Goal: Task Accomplishment & Management: Complete application form

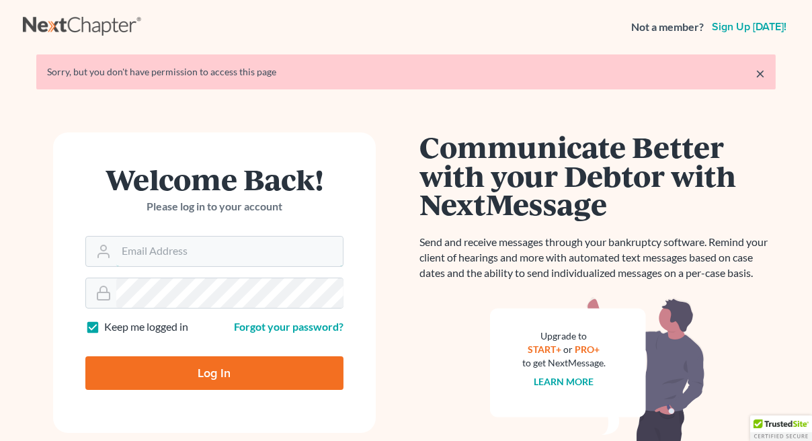
type input "drew@drewnortonlaw.com"
click at [218, 376] on input "Log In" at bounding box center [214, 373] width 258 height 34
type input "Thinking..."
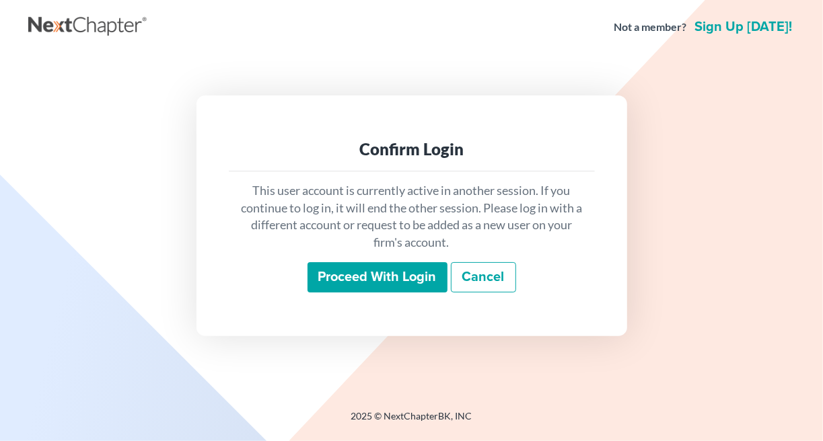
click at [377, 274] on input "Proceed with login" at bounding box center [377, 277] width 140 height 31
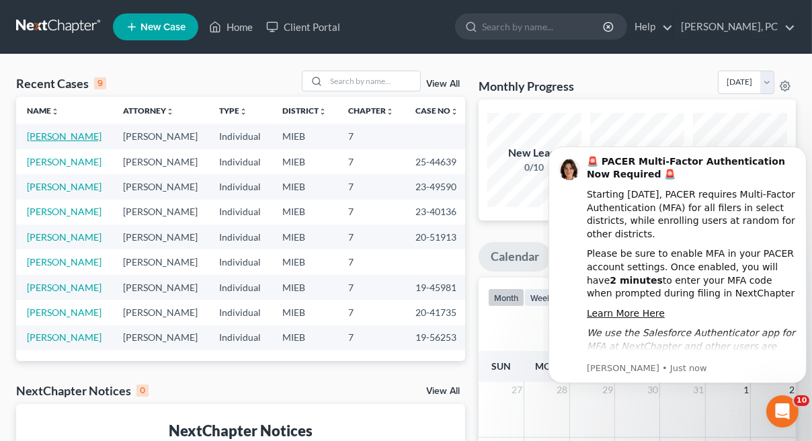
click at [71, 132] on link "[PERSON_NAME]" at bounding box center [64, 135] width 75 height 11
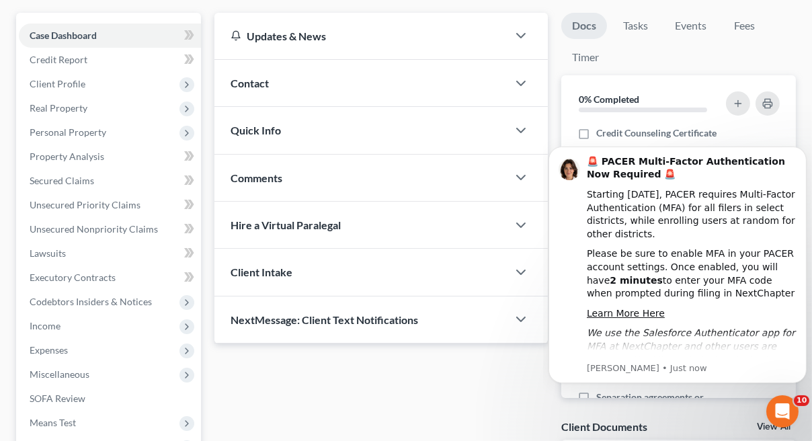
scroll to position [116, 0]
click at [90, 182] on span "Secured Claims" at bounding box center [62, 180] width 65 height 11
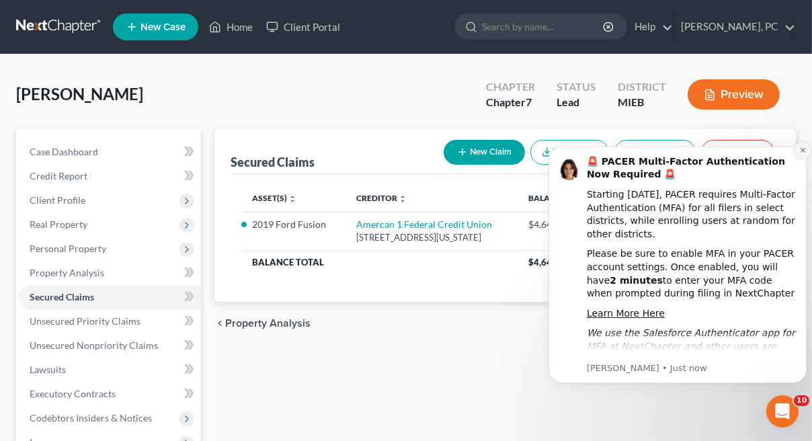
click at [802, 148] on icon "Dismiss notification" at bounding box center [802, 149] width 7 height 7
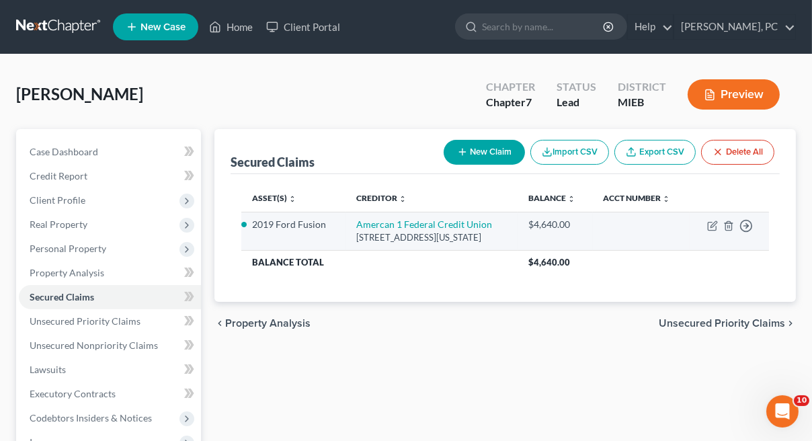
click at [313, 223] on li "2019 Ford Fusion" at bounding box center [293, 224] width 83 height 13
click at [711, 223] on icon "button" at bounding box center [713, 226] width 11 height 11
select select "23"
select select "2"
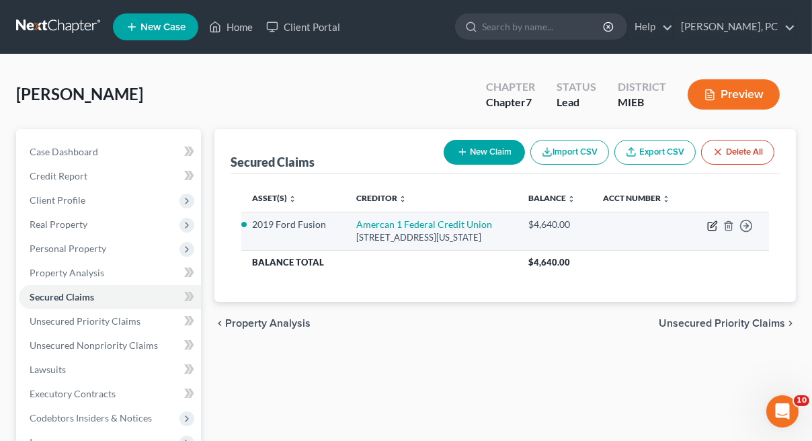
select select "0"
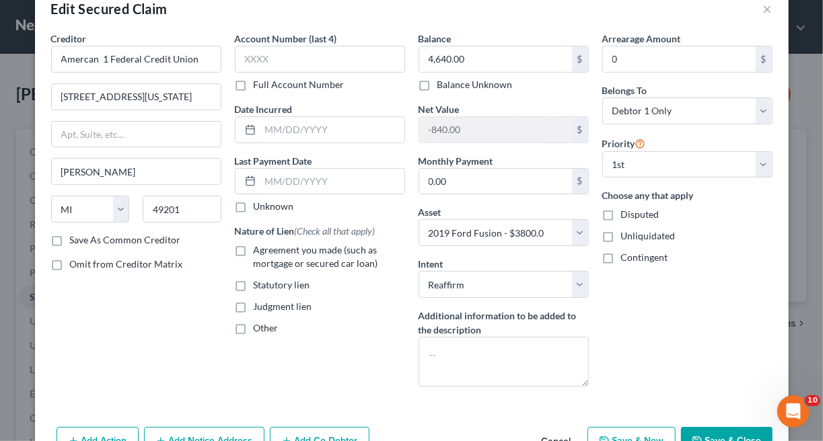
scroll to position [31, 0]
click at [254, 249] on label "Agreement you made (such as mortgage or secured car loan)" at bounding box center [329, 256] width 151 height 27
click at [259, 249] on input "Agreement you made (such as mortgage or secured car loan)" at bounding box center [263, 247] width 9 height 9
checkbox input "true"
click at [710, 429] on button "Save & Close" at bounding box center [726, 440] width 91 height 28
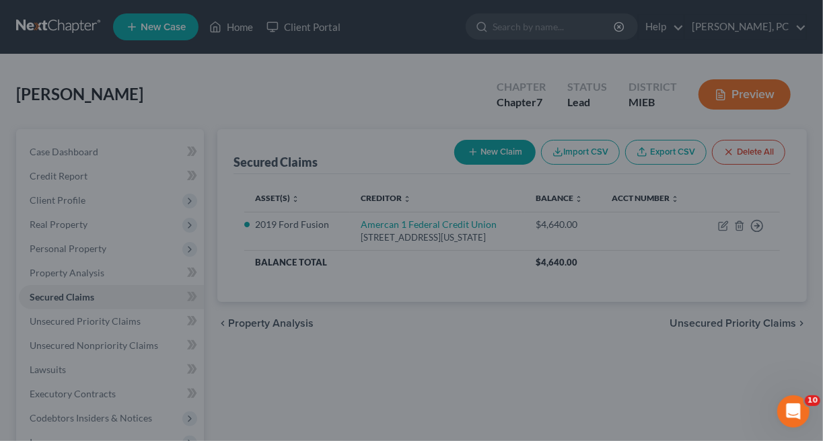
select select "2"
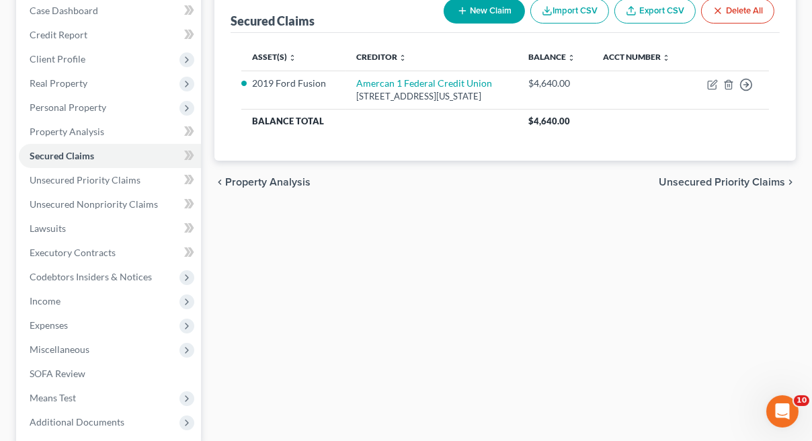
scroll to position [140, 0]
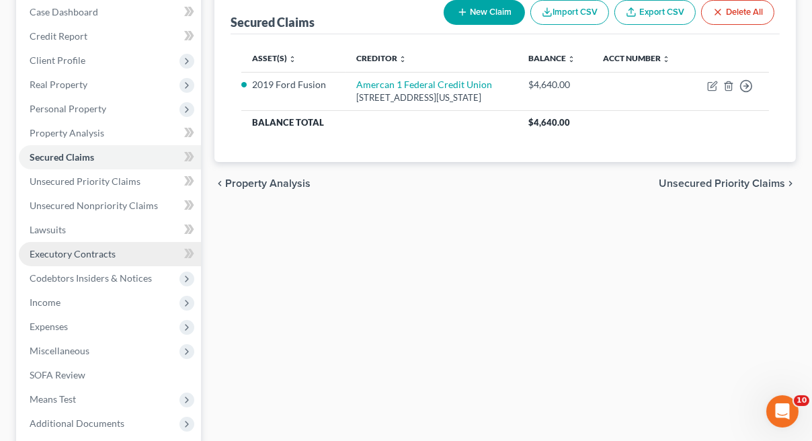
click at [102, 254] on span "Executory Contracts" at bounding box center [73, 253] width 86 height 11
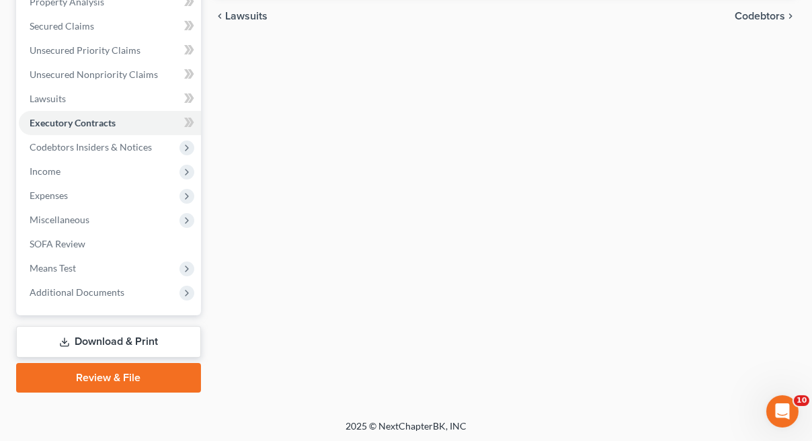
scroll to position [272, 0]
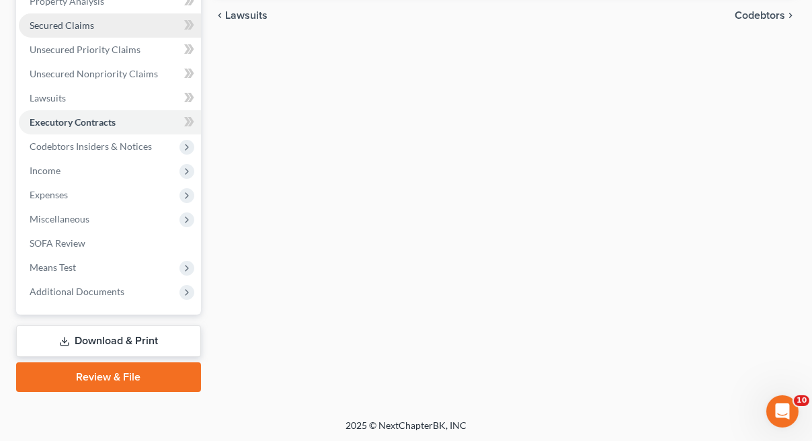
click at [69, 24] on span "Secured Claims" at bounding box center [62, 25] width 65 height 11
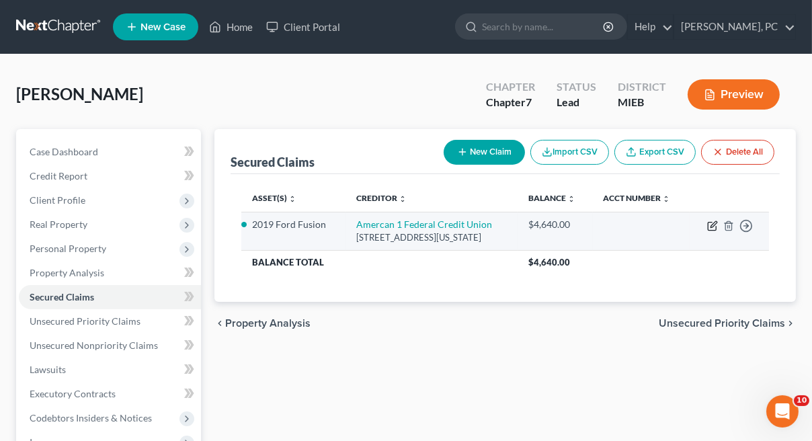
click at [710, 224] on icon "button" at bounding box center [713, 226] width 11 height 11
select select "23"
select select "2"
select select "0"
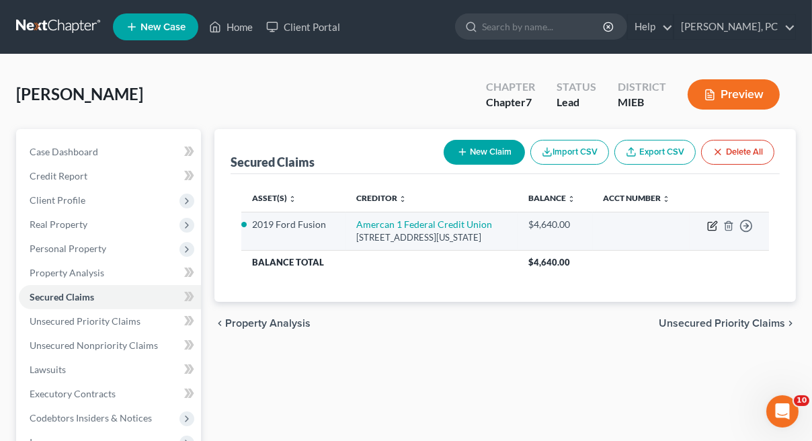
select select "0"
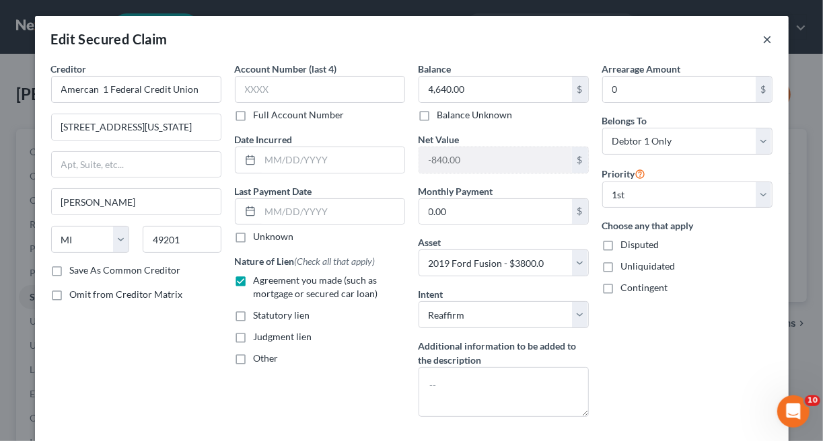
click at [763, 39] on button "×" at bounding box center [767, 39] width 9 height 16
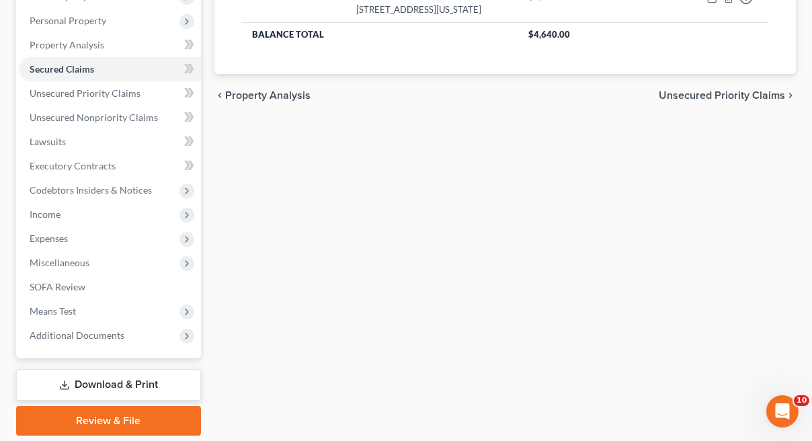
scroll to position [235, 0]
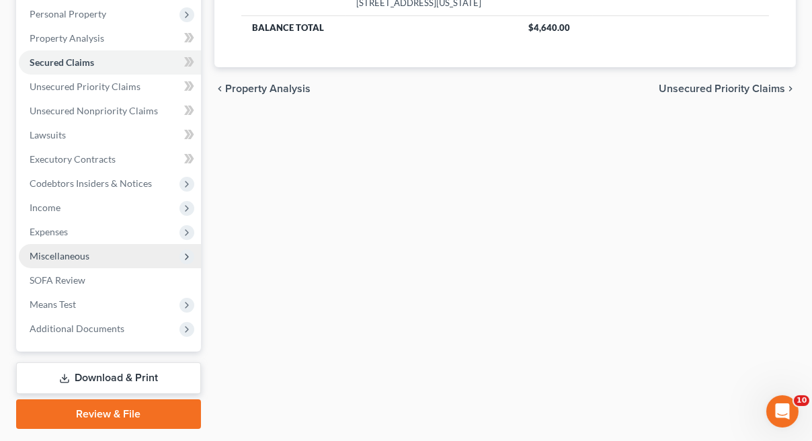
click at [83, 254] on span "Miscellaneous" at bounding box center [60, 255] width 60 height 11
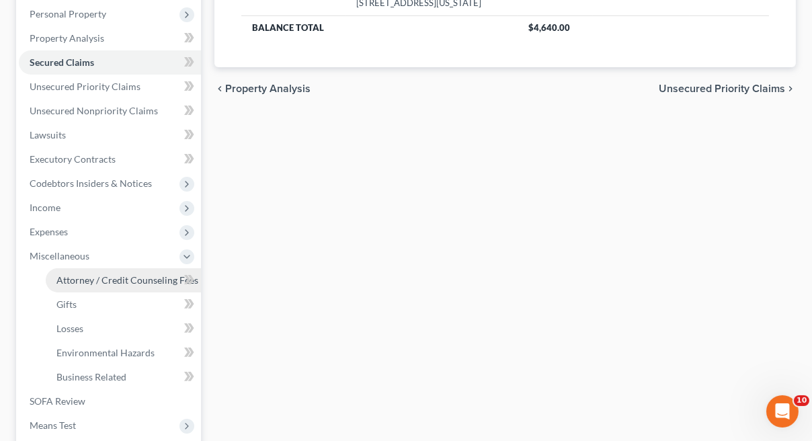
click at [121, 280] on span "Attorney / Credit Counseling Fees" at bounding box center [127, 279] width 142 height 11
select select "0"
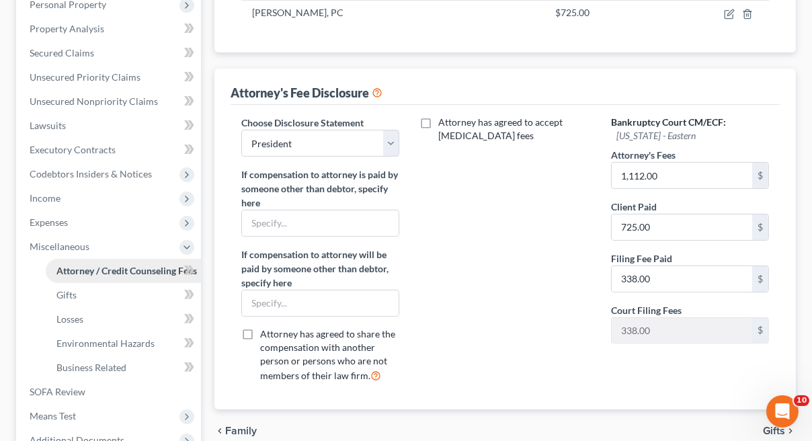
scroll to position [245, 0]
click at [709, 227] on input "725.00" at bounding box center [682, 227] width 141 height 26
click at [490, 287] on div "Attorney has agreed to accept [MEDICAL_DATA] fees" at bounding box center [505, 254] width 185 height 278
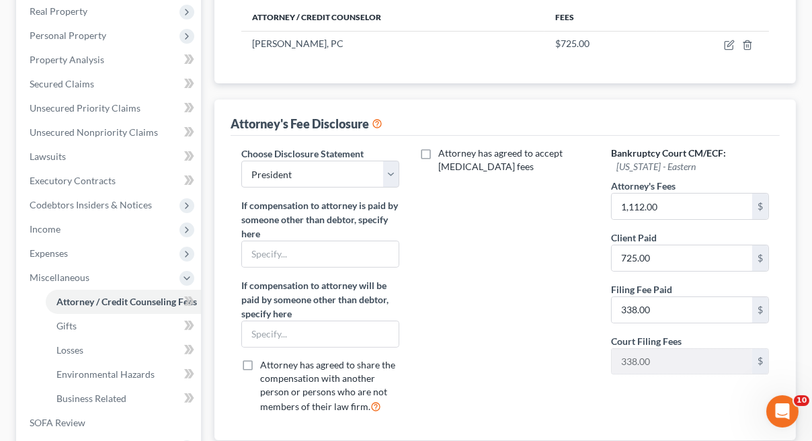
scroll to position [214, 0]
click at [676, 258] on input "725.00" at bounding box center [682, 258] width 141 height 26
click at [509, 319] on div "Attorney has agreed to accept [MEDICAL_DATA] fees" at bounding box center [505, 285] width 185 height 278
click at [531, 387] on div "Attorney has agreed to accept [MEDICAL_DATA] fees" at bounding box center [505, 285] width 185 height 278
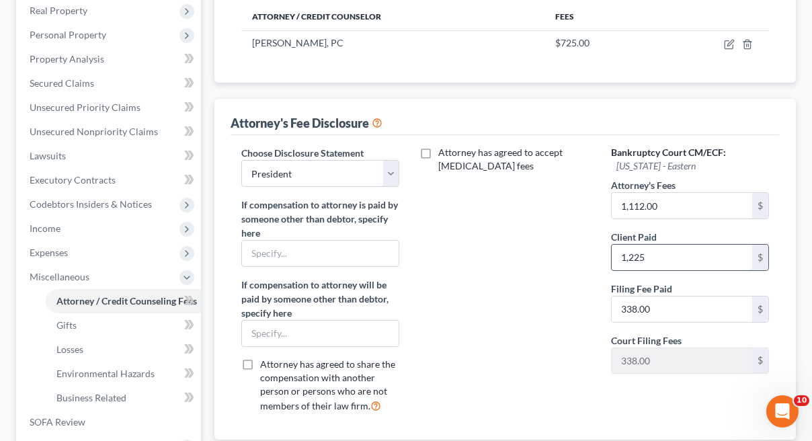
click at [668, 252] on input "1,225" at bounding box center [682, 258] width 141 height 26
type input "1,225.00"
click at [569, 315] on div "Attorney has agreed to accept [MEDICAL_DATA] fees" at bounding box center [505, 285] width 185 height 278
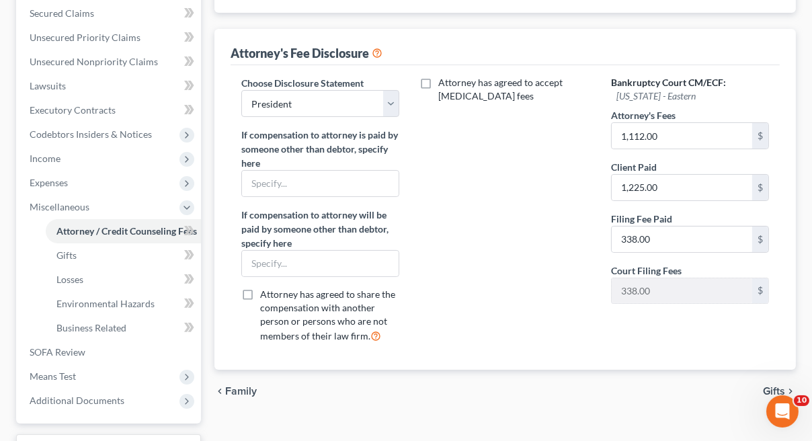
scroll to position [282, 0]
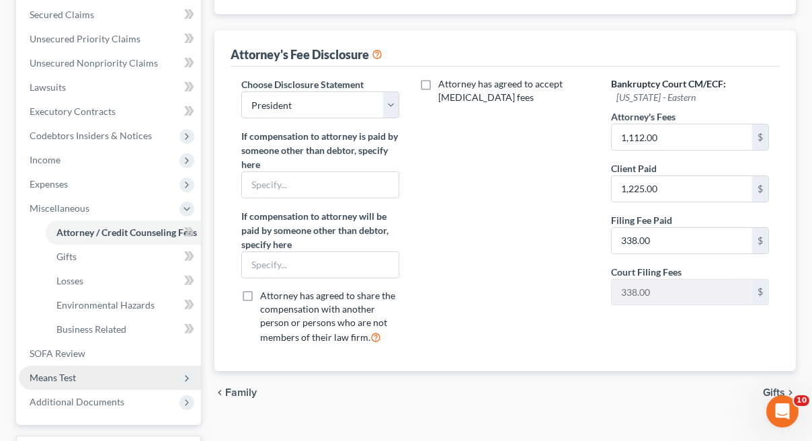
click at [77, 377] on span "Means Test" at bounding box center [110, 378] width 182 height 24
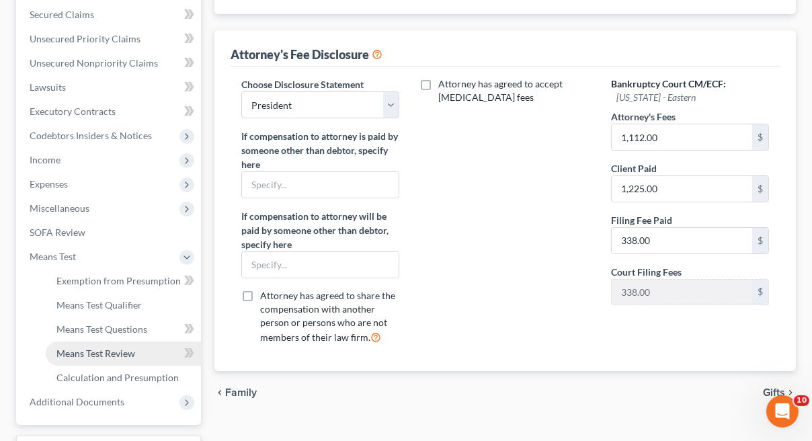
click at [120, 357] on span "Means Test Review" at bounding box center [95, 353] width 79 height 11
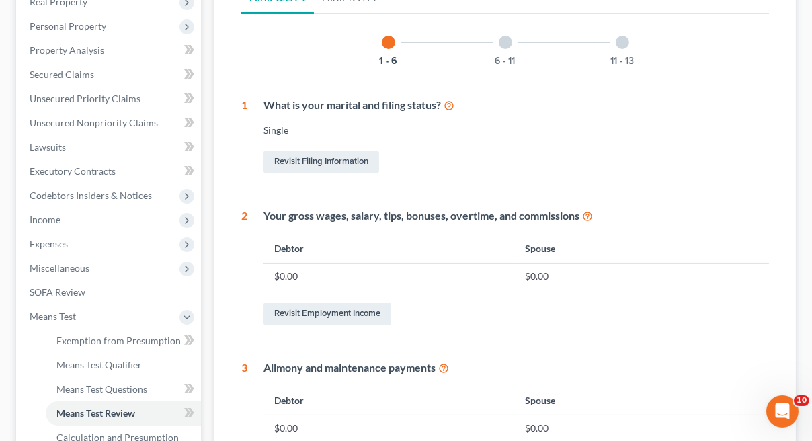
scroll to position [224, 0]
click at [114, 360] on span "Means Test Qualifier" at bounding box center [98, 363] width 85 height 11
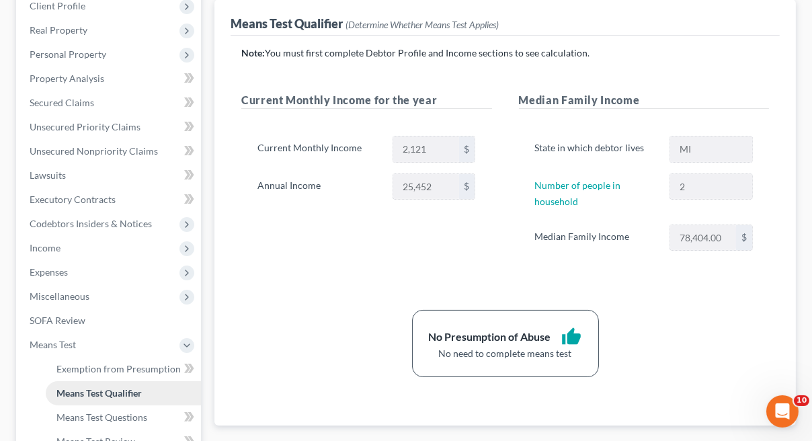
scroll to position [198, 0]
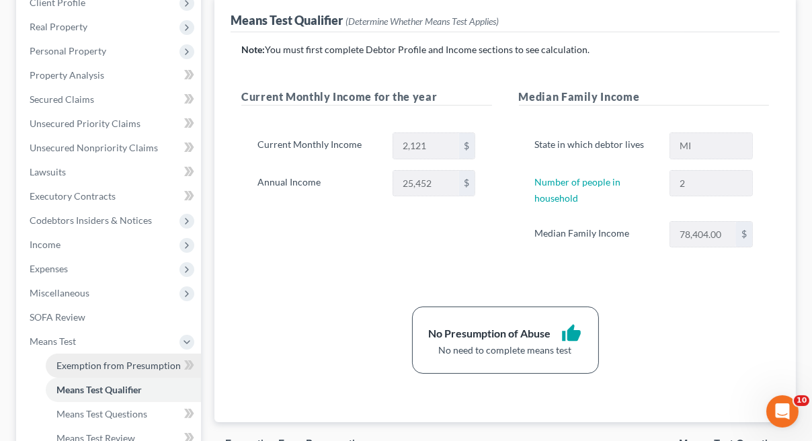
click at [109, 362] on span "Exemption from Presumption" at bounding box center [118, 365] width 124 height 11
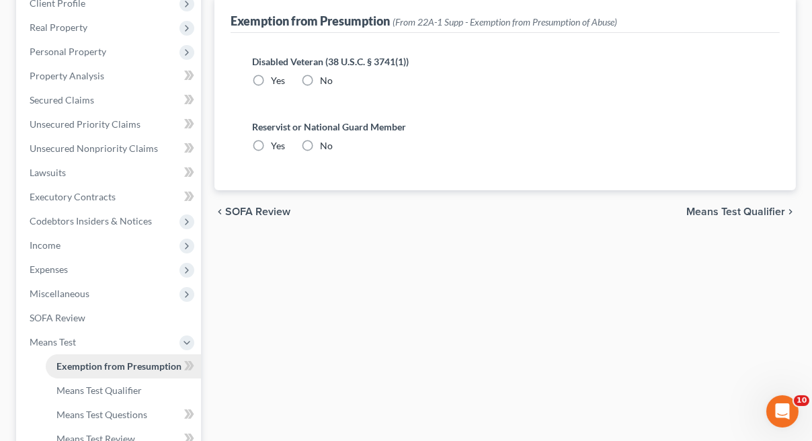
radio input "true"
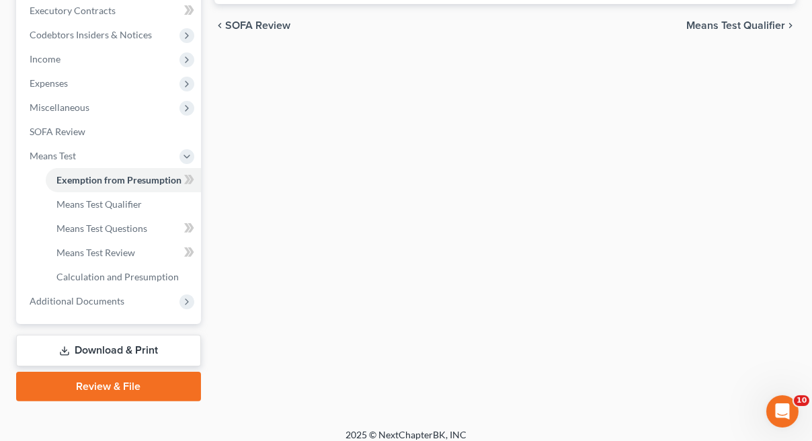
scroll to position [384, 0]
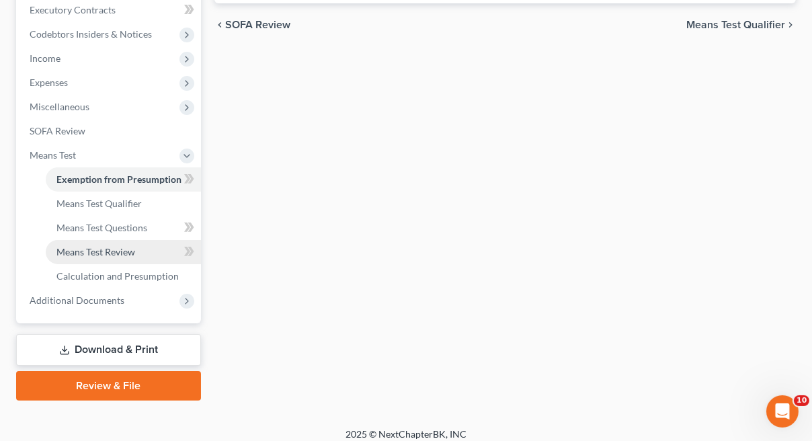
click at [108, 252] on span "Means Test Review" at bounding box center [95, 251] width 79 height 11
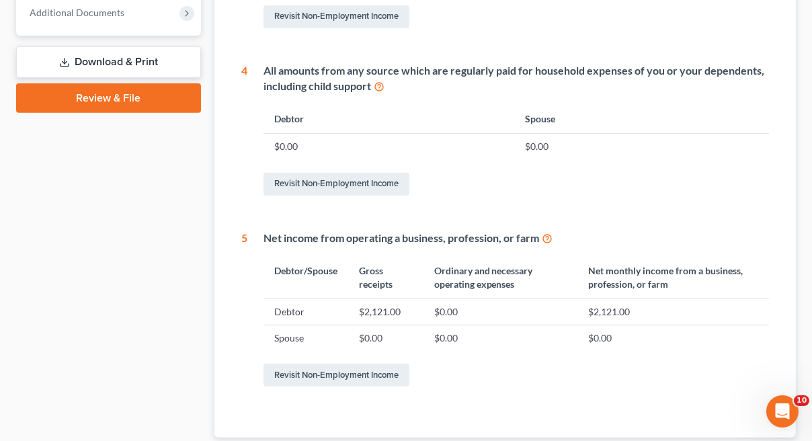
scroll to position [728, 0]
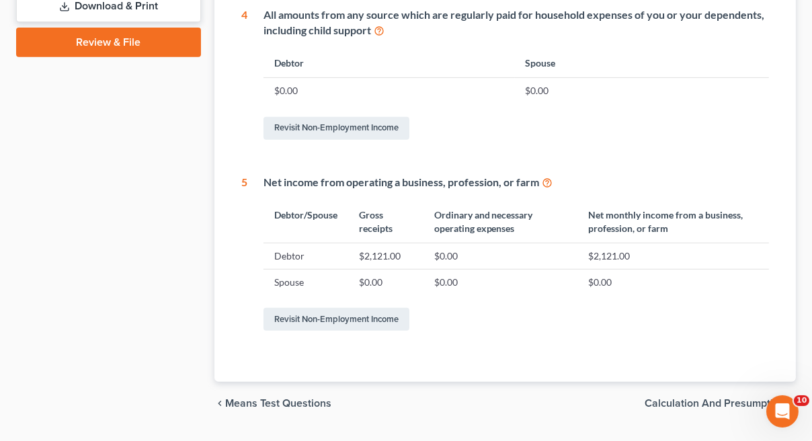
click at [716, 398] on span "Calculation and Presumption" at bounding box center [715, 403] width 141 height 11
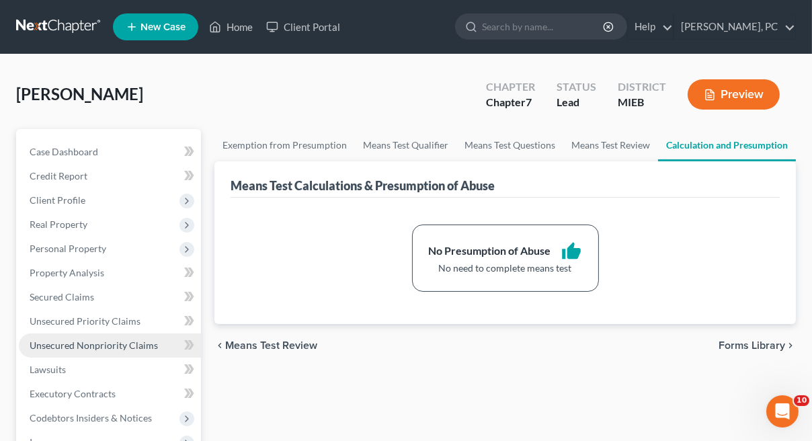
click at [122, 340] on span "Unsecured Nonpriority Claims" at bounding box center [94, 345] width 128 height 11
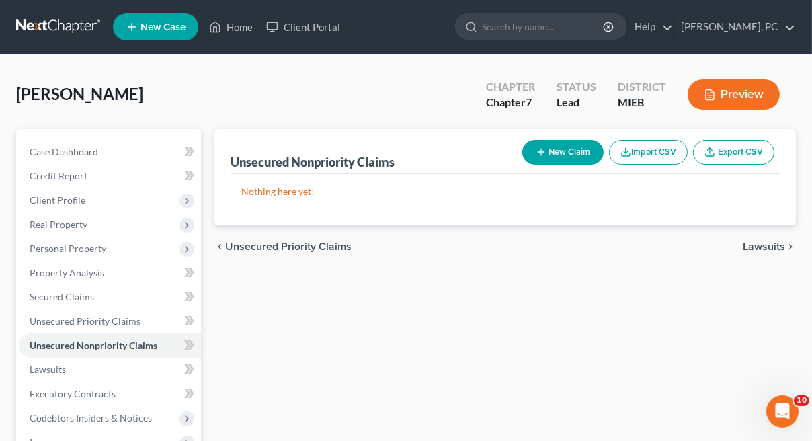
click at [300, 250] on span "Unsecured Priority Claims" at bounding box center [288, 246] width 126 height 11
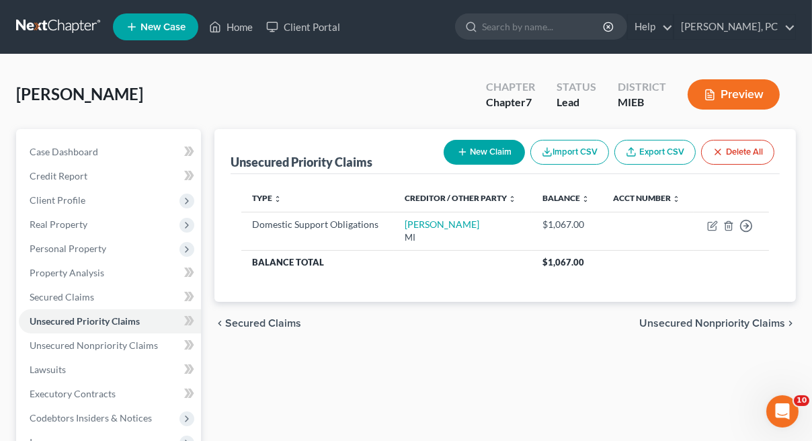
click at [718, 318] on span "Unsecured Nonpriority Claims" at bounding box center [713, 323] width 146 height 11
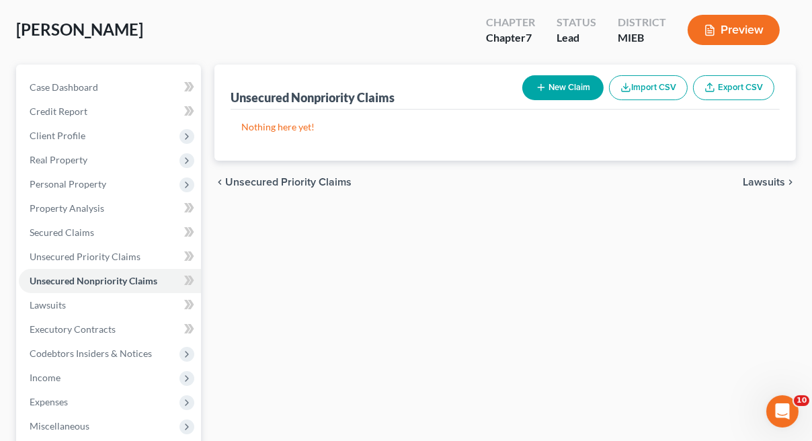
scroll to position [61, 0]
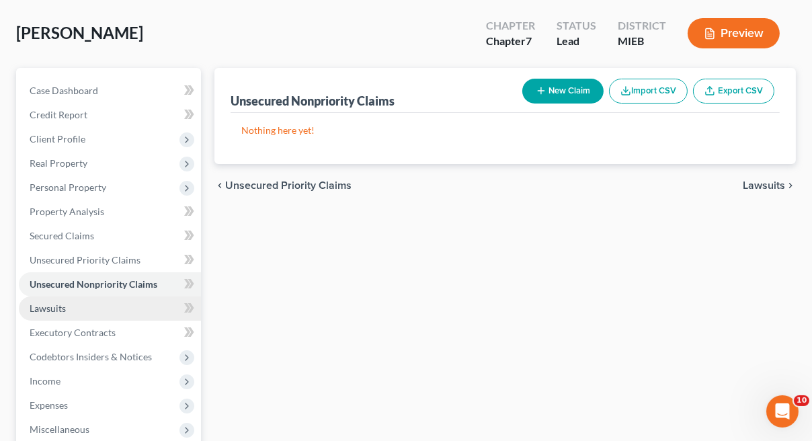
click at [87, 307] on link "Lawsuits" at bounding box center [110, 309] width 182 height 24
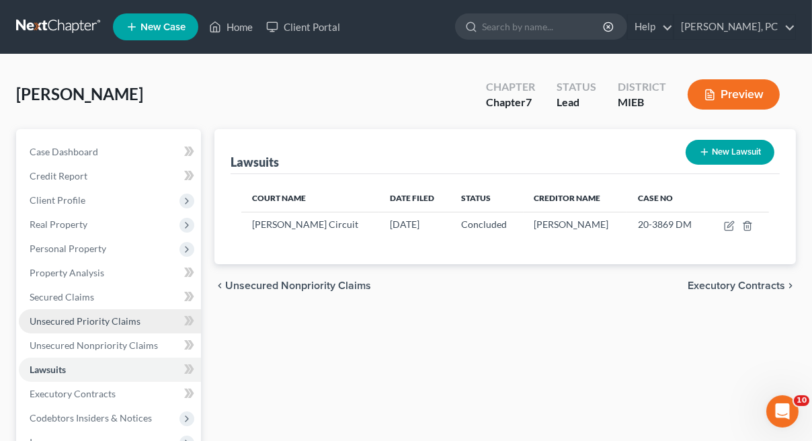
click at [113, 321] on span "Unsecured Priority Claims" at bounding box center [85, 320] width 111 height 11
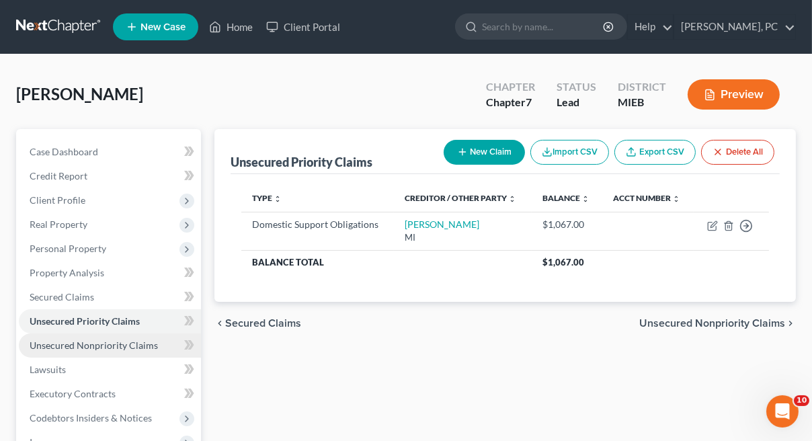
click at [116, 344] on span "Unsecured Nonpriority Claims" at bounding box center [94, 345] width 128 height 11
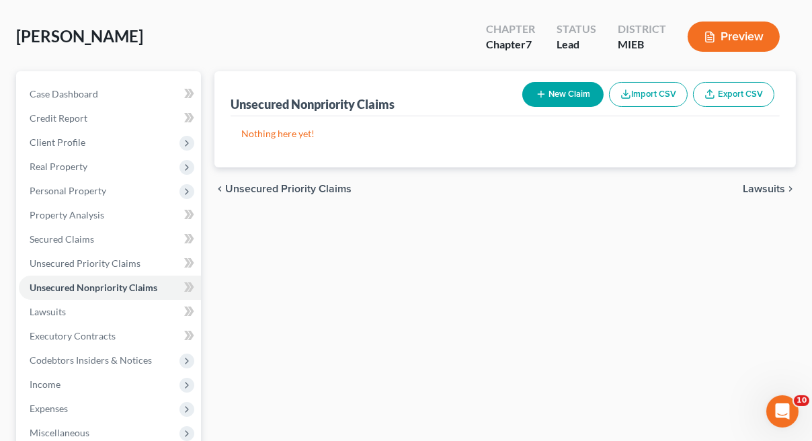
scroll to position [272, 0]
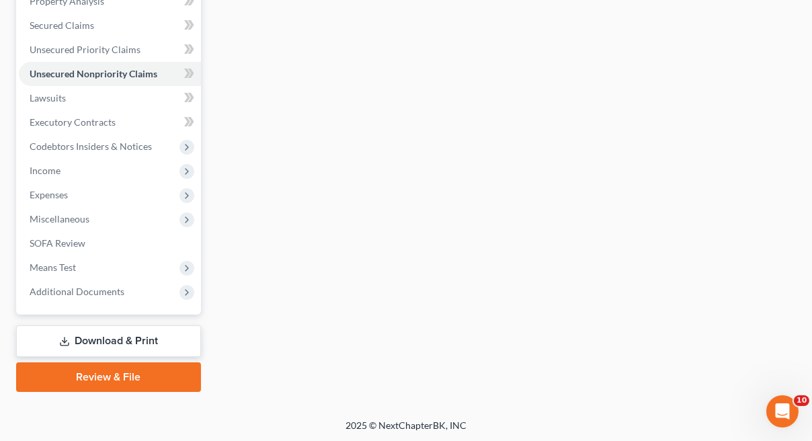
click at [45, 334] on link "Download & Print" at bounding box center [108, 342] width 185 height 32
click at [19, 363] on div "[PERSON_NAME] Upgraded Chapter Chapter 7 Status Lead District MIEB Preview Peti…" at bounding box center [406, 101] width 780 height 604
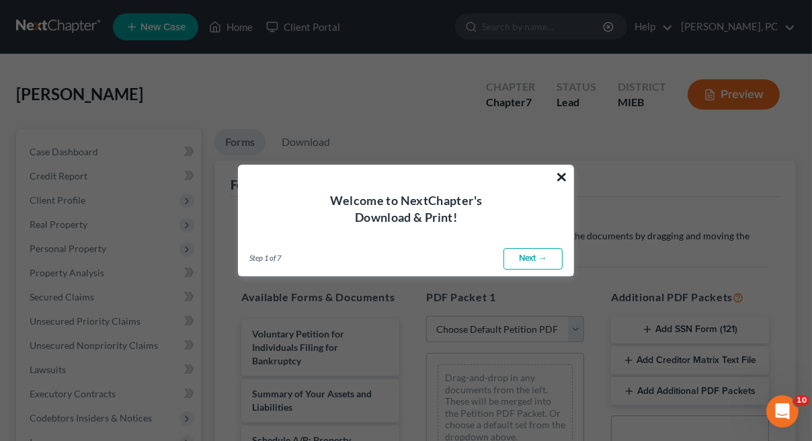
click at [563, 175] on button "×" at bounding box center [562, 177] width 13 height 22
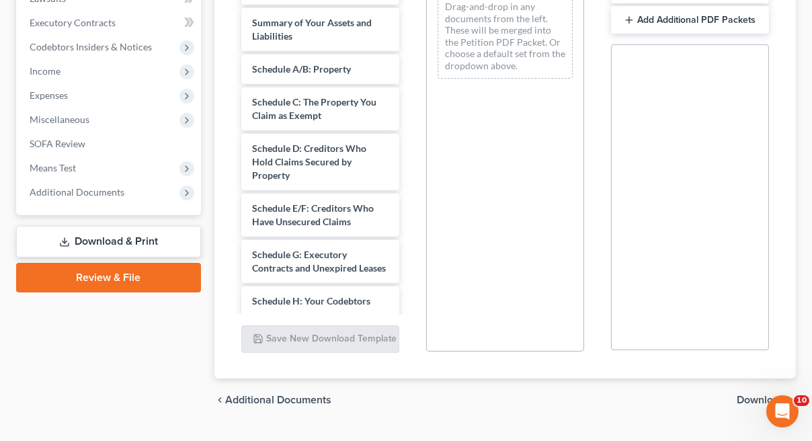
scroll to position [401, 0]
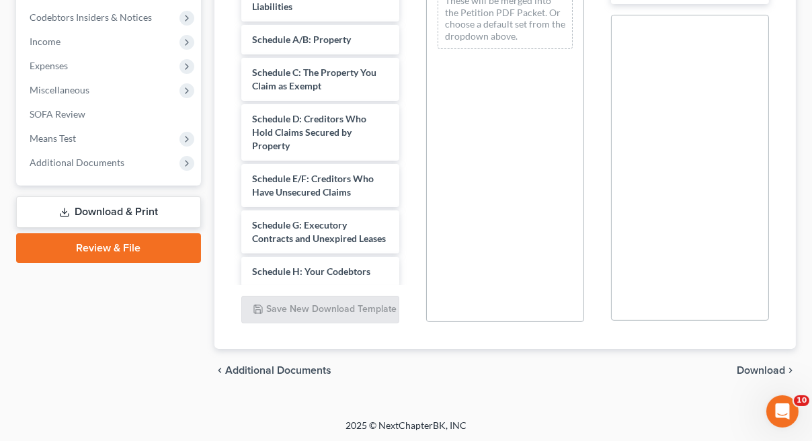
click at [139, 204] on link "Download & Print" at bounding box center [108, 212] width 185 height 32
click at [108, 209] on link "Download & Print" at bounding box center [108, 212] width 185 height 32
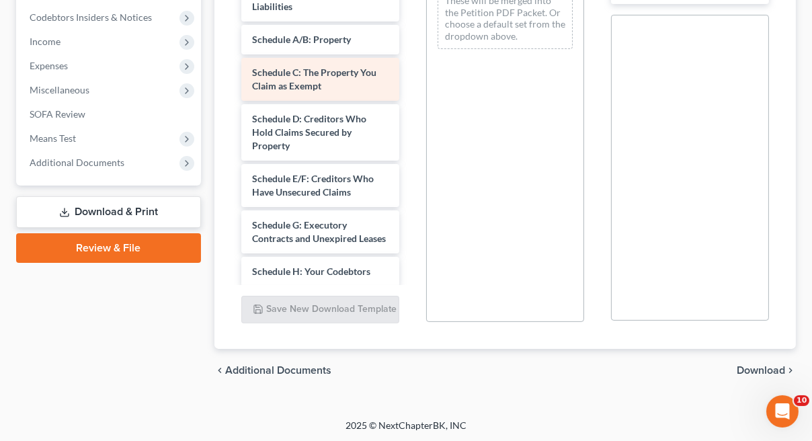
click at [297, 83] on span "Schedule C: The Property You Claim as Exempt" at bounding box center [314, 79] width 124 height 25
click at [314, 74] on span "Schedule C: The Property You Claim as Exempt" at bounding box center [314, 79] width 124 height 25
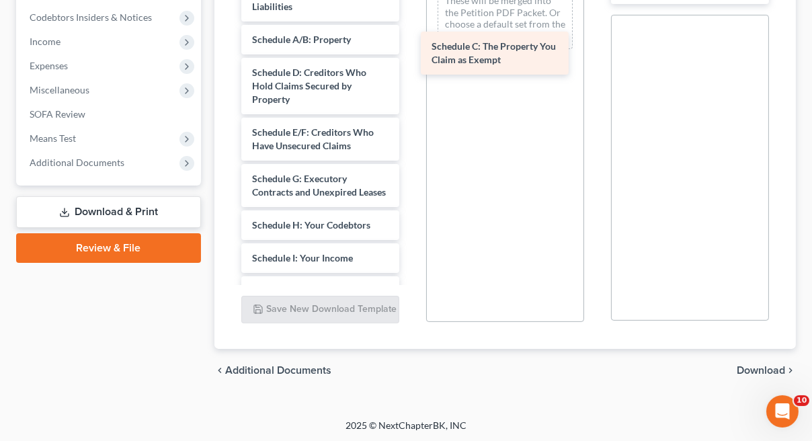
drag, startPoint x: 314, startPoint y: 74, endPoint x: 502, endPoint y: 51, distance: 189.0
click at [410, 51] on div "Schedule C: The Property You Claim as Exempt Voluntary Petition for Individuals…" at bounding box center [321, 312] width 180 height 786
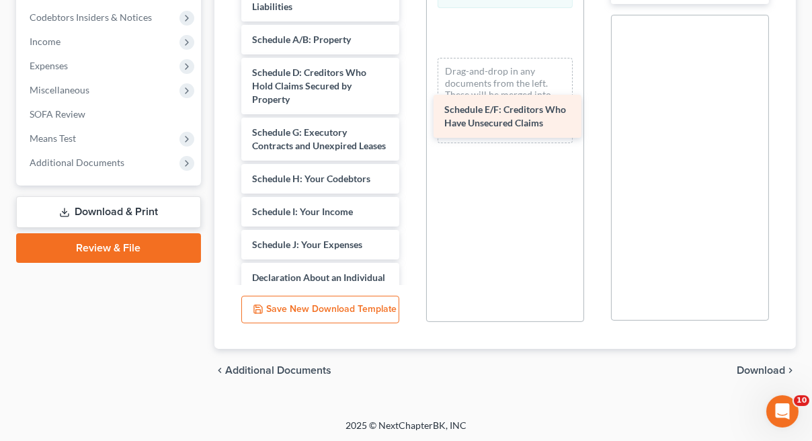
drag, startPoint x: 306, startPoint y: 135, endPoint x: 510, endPoint y: 106, distance: 205.7
click at [410, 106] on div "Schedule E/F: Creditors Who Have Unsecured Claims Voluntary Petition for Indivi…" at bounding box center [321, 288] width 180 height 739
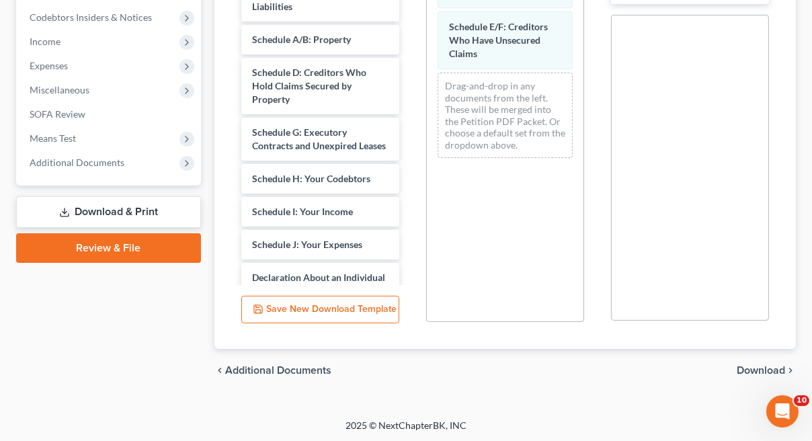
click at [763, 368] on span "Download" at bounding box center [761, 370] width 48 height 11
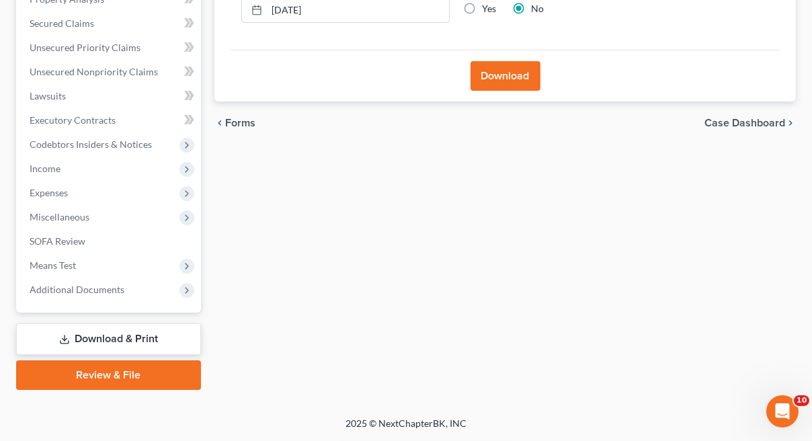
scroll to position [272, 0]
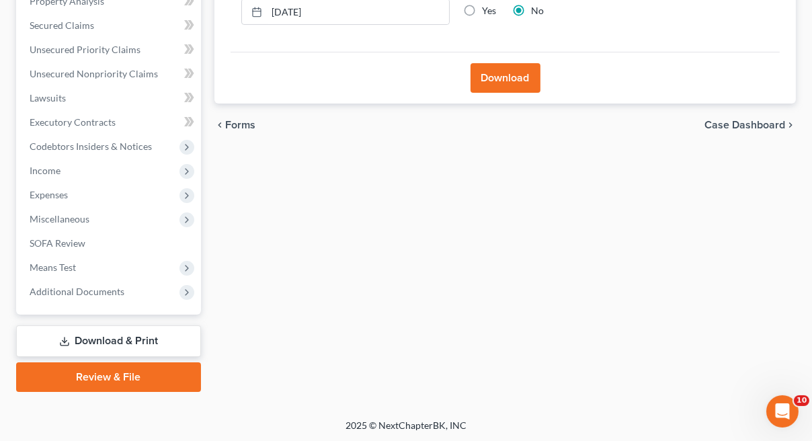
click at [498, 67] on button "Download" at bounding box center [506, 78] width 70 height 30
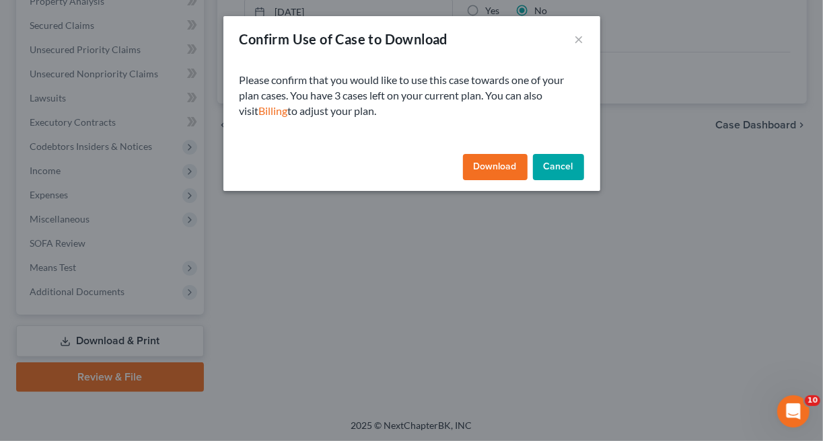
click at [500, 171] on button "Download" at bounding box center [495, 167] width 65 height 27
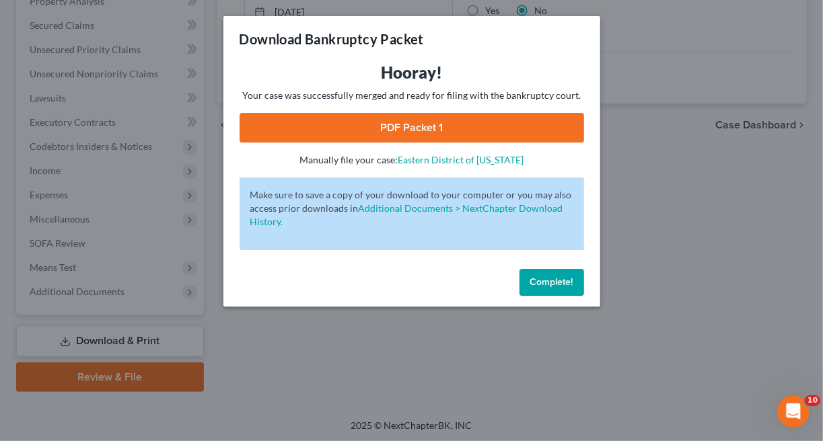
click at [412, 124] on link "PDF Packet 1" at bounding box center [411, 128] width 344 height 30
click at [151, 175] on div "Download Bankruptcy Packet Hooray! Your case was successfully merged and ready …" at bounding box center [411, 220] width 823 height 441
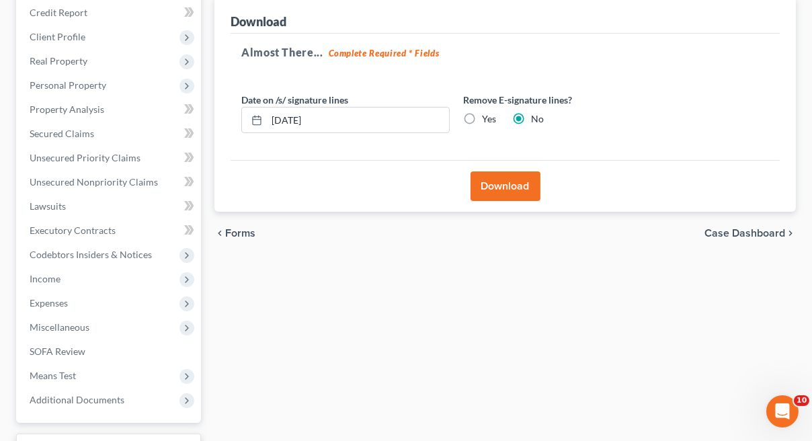
scroll to position [0, 0]
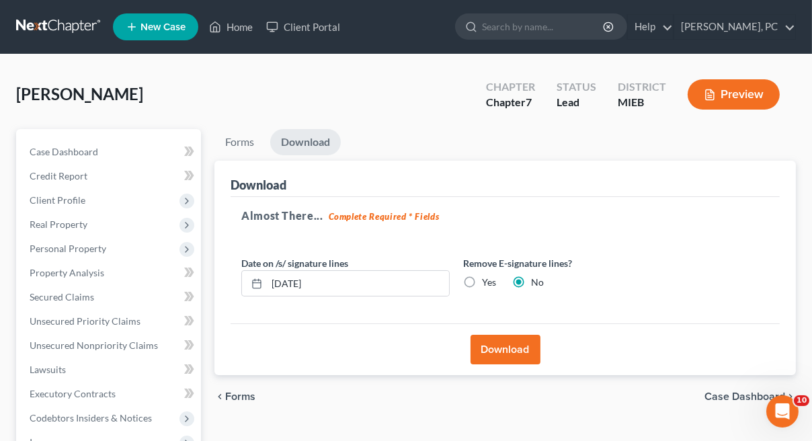
click at [510, 350] on button "Download" at bounding box center [506, 350] width 70 height 30
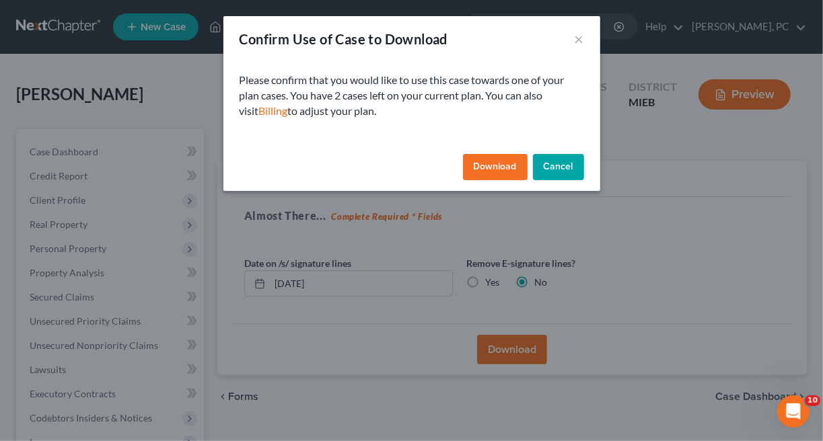
click at [496, 172] on button "Download" at bounding box center [495, 167] width 65 height 27
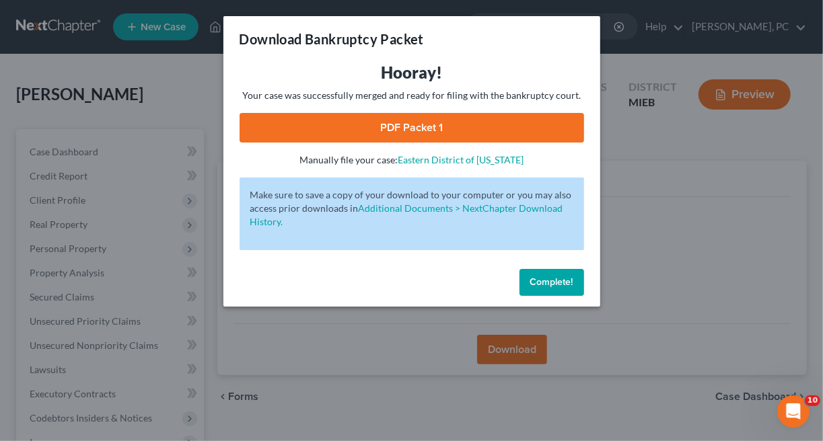
click at [424, 135] on link "PDF Packet 1" at bounding box center [411, 128] width 344 height 30
click at [331, 350] on div "Download Bankruptcy Packet Hooray! Your case was successfully merged and ready …" at bounding box center [411, 220] width 823 height 441
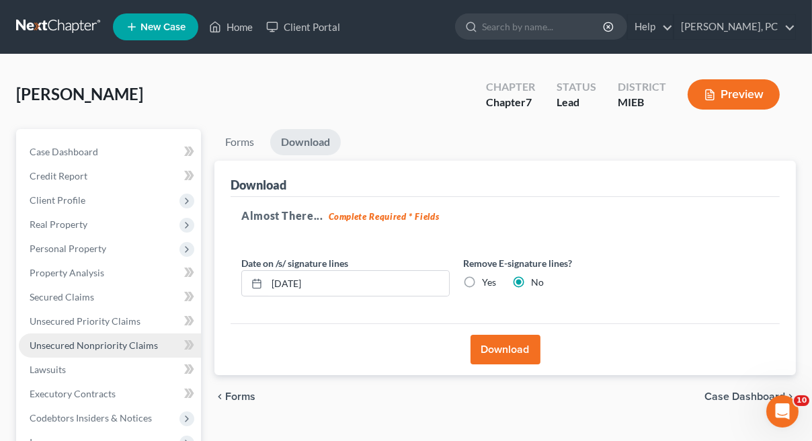
click at [91, 346] on span "Unsecured Nonpriority Claims" at bounding box center [94, 345] width 128 height 11
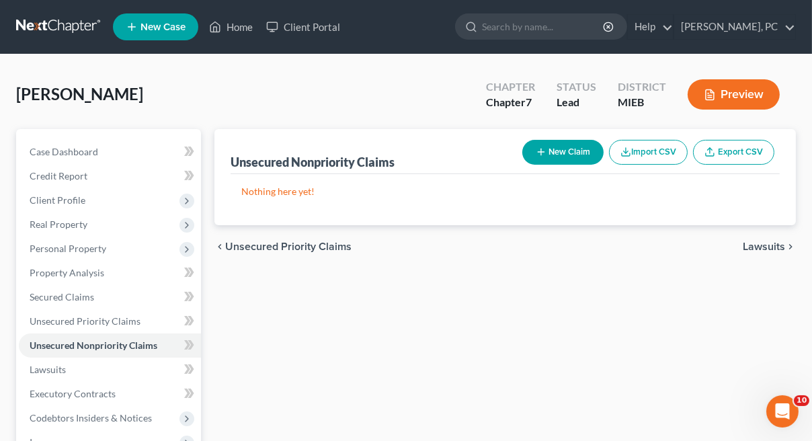
click at [572, 153] on button "New Claim" at bounding box center [563, 152] width 81 height 25
select select "0"
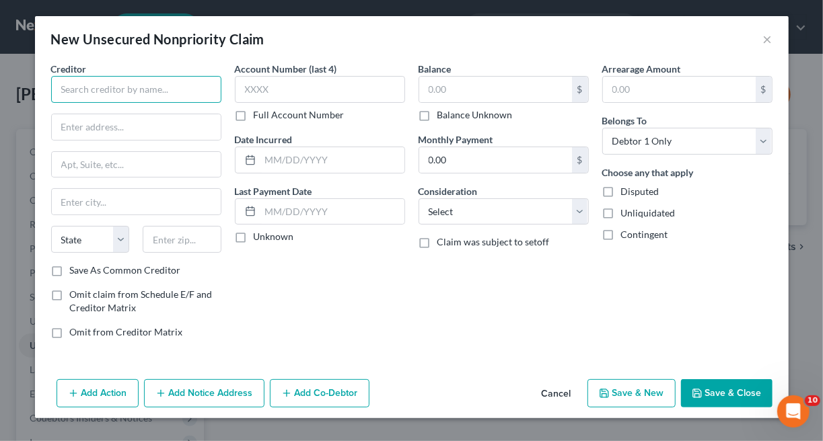
click at [152, 89] on input "text" at bounding box center [136, 89] width 170 height 27
type input "[PERSON_NAME]'s Club"
type input "PO Box 71711"
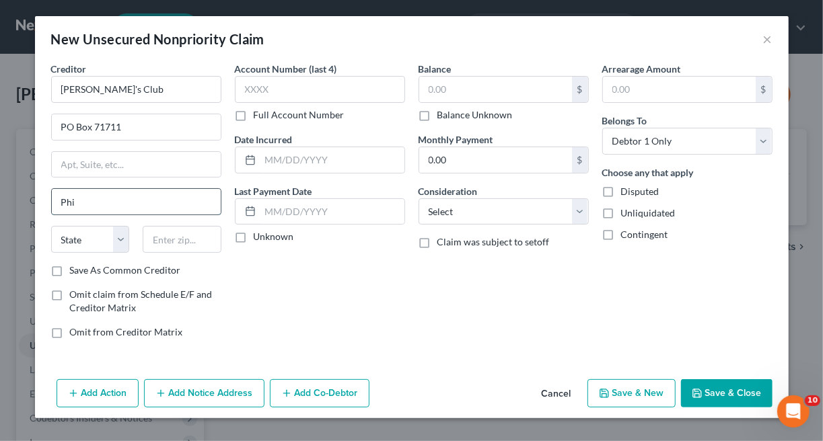
type input "[GEOGRAPHIC_DATA]"
click at [127, 233] on select "State [US_STATE] AK AR AZ CA CO CT DE DC [GEOGRAPHIC_DATA] [GEOGRAPHIC_DATA] GU…" at bounding box center [90, 239] width 79 height 27
select select "39"
click at [51, 226] on select "State [US_STATE] AK AR AZ CA CO CT DE DC [GEOGRAPHIC_DATA] [GEOGRAPHIC_DATA] GU…" at bounding box center [90, 239] width 79 height 27
click at [182, 237] on input "text" at bounding box center [182, 239] width 79 height 27
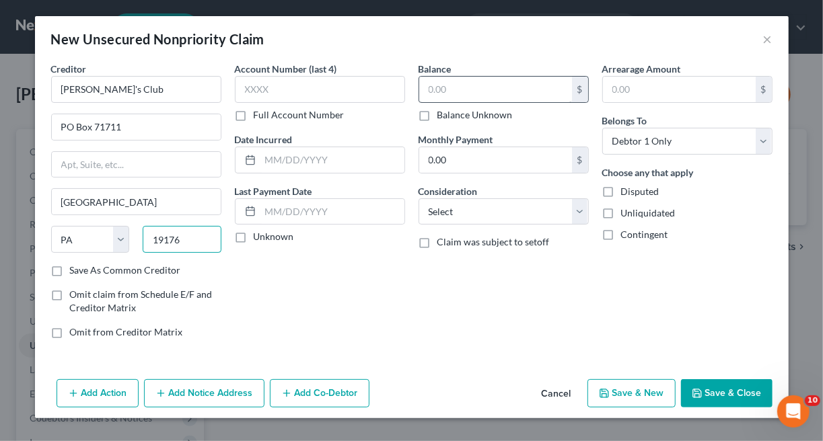
type input "19176"
click at [479, 87] on input "text" at bounding box center [495, 90] width 153 height 26
type input "7,231"
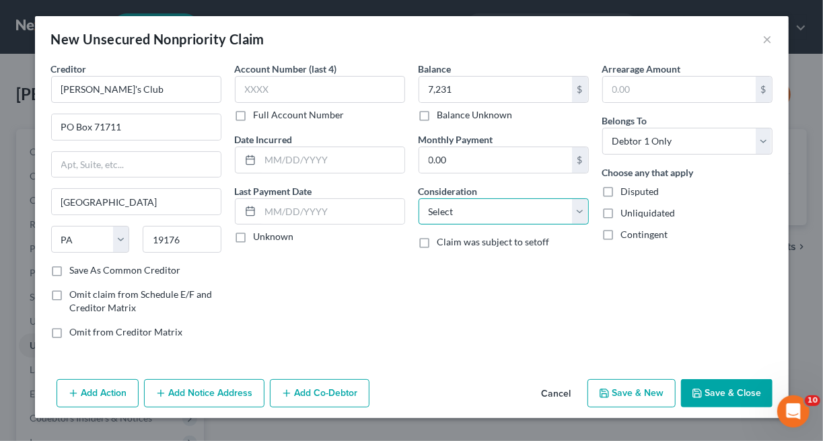
click at [576, 211] on select "Select Cable / Satellite Services Collection Agency Credit Card Debt Debt Couns…" at bounding box center [503, 211] width 170 height 27
select select "2"
click at [418, 198] on select "Select Cable / Satellite Services Collection Agency Credit Card Debt Debt Couns…" at bounding box center [503, 211] width 170 height 27
click at [635, 396] on button "Save & New" at bounding box center [631, 393] width 88 height 28
select select "0"
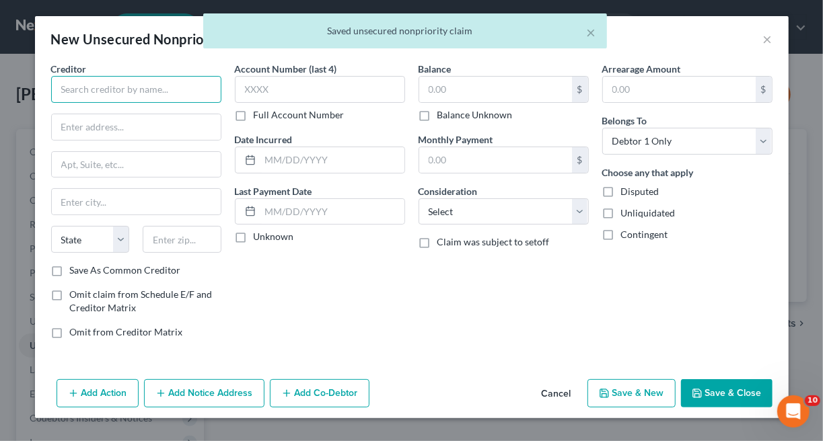
click at [120, 85] on input "text" at bounding box center [136, 89] width 170 height 27
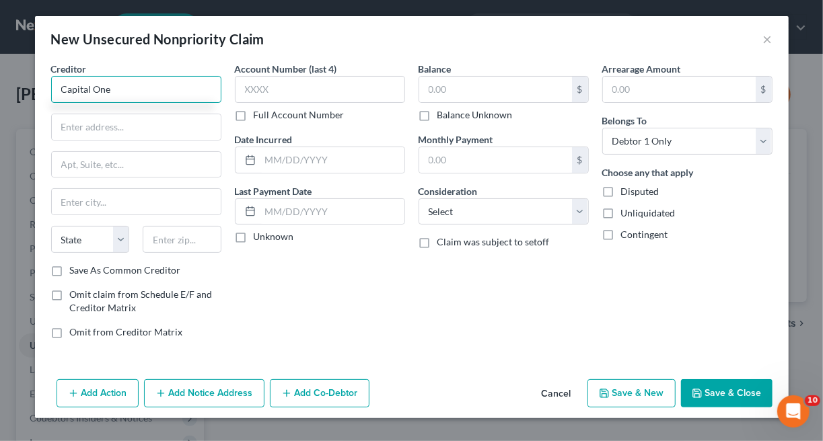
type input "Capital One"
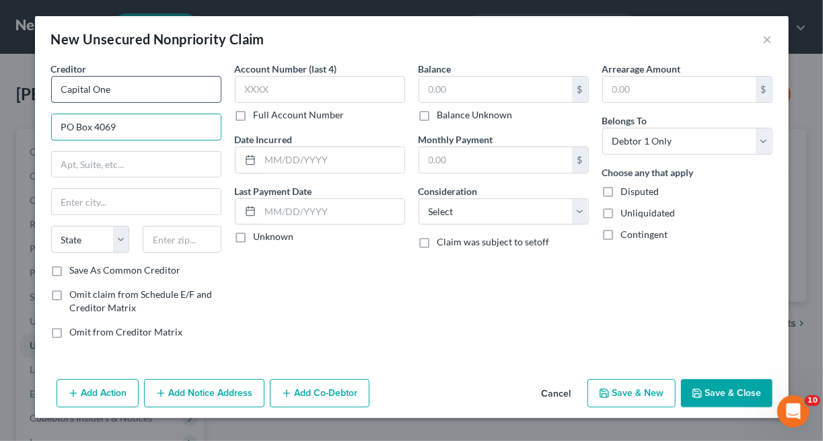
type input "PO Box 4069"
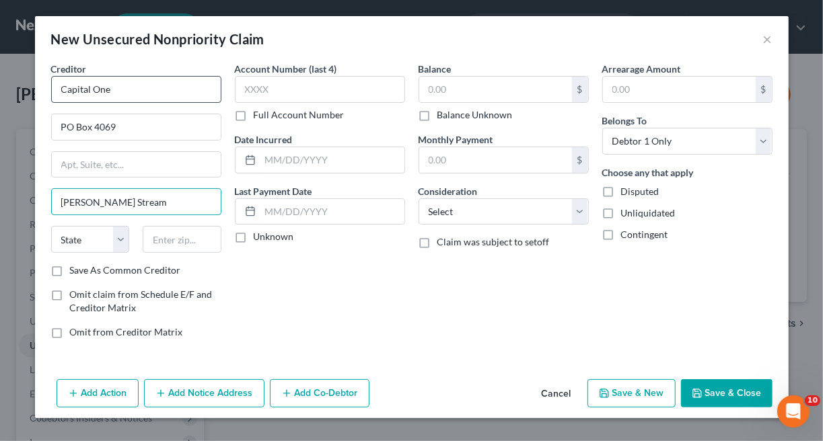
type input "[PERSON_NAME] Stream"
select select "14"
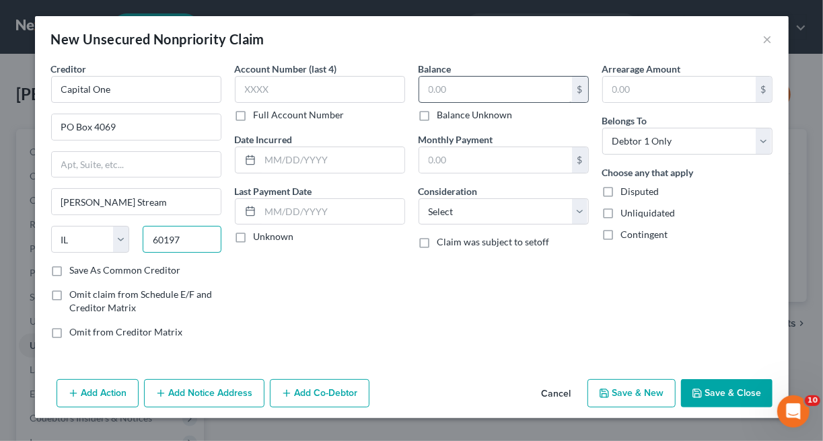
type input "60197"
click at [460, 87] on input "text" at bounding box center [495, 90] width 153 height 26
type input "5,326"
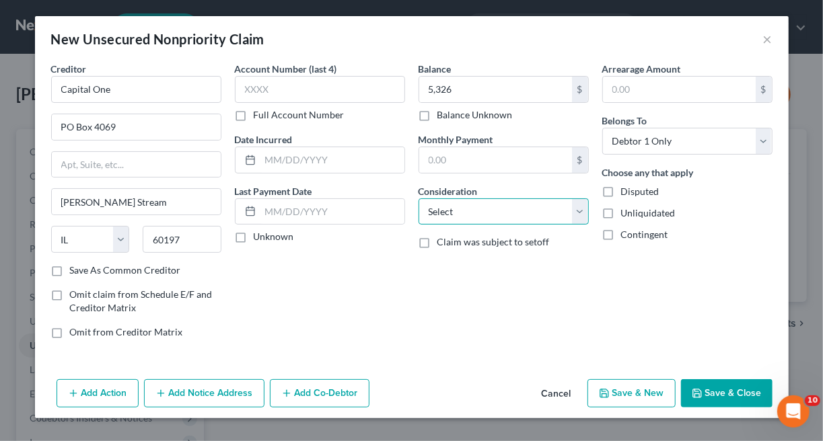
click at [580, 208] on select "Select Cable / Satellite Services Collection Agency Credit Card Debt Debt Couns…" at bounding box center [503, 211] width 170 height 27
select select "2"
click at [418, 198] on select "Select Cable / Satellite Services Collection Agency Credit Card Debt Debt Couns…" at bounding box center [503, 211] width 170 height 27
click at [718, 395] on button "Save & Close" at bounding box center [726, 393] width 91 height 28
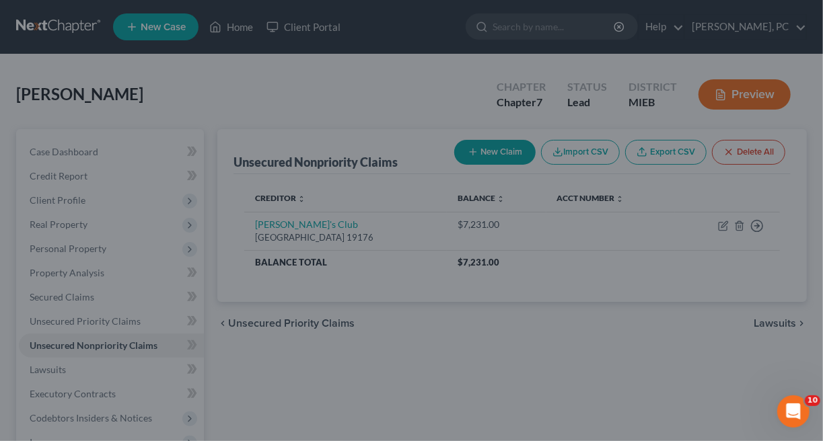
type input "5,326.00"
type input "0.00"
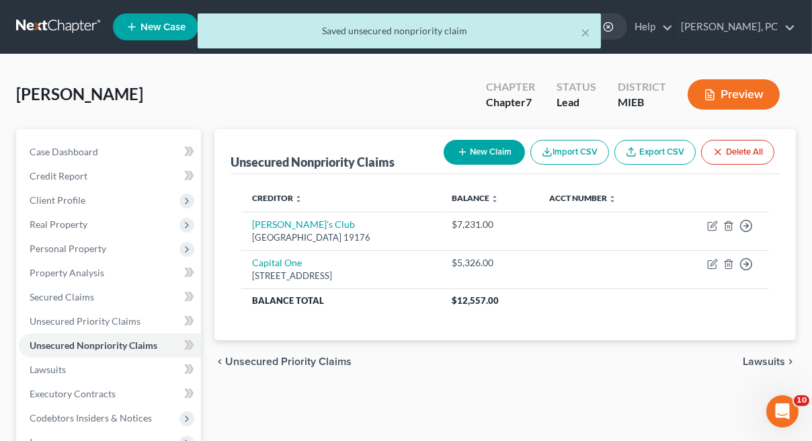
click at [486, 150] on button "New Claim" at bounding box center [484, 152] width 81 height 25
select select "0"
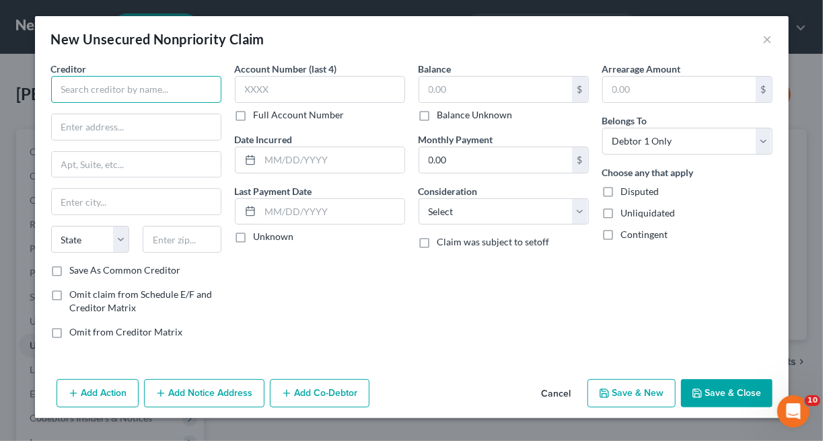
click at [120, 91] on input "text" at bounding box center [136, 89] width 170 height 27
type input "Credit One"
type input "PO Box 60500"
type input "City of Industry"
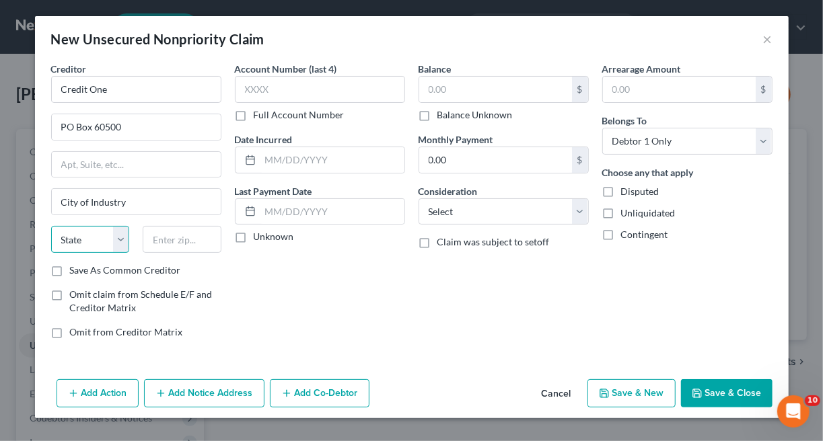
click at [81, 241] on select "State [US_STATE] AK AR AZ CA CO CT DE DC [GEOGRAPHIC_DATA] [GEOGRAPHIC_DATA] GU…" at bounding box center [90, 239] width 79 height 27
select select "4"
click at [51, 226] on select "State [US_STATE] AK AR AZ CA CO CT DE DC [GEOGRAPHIC_DATA] [GEOGRAPHIC_DATA] GU…" at bounding box center [90, 239] width 79 height 27
click at [171, 232] on input "text" at bounding box center [182, 239] width 79 height 27
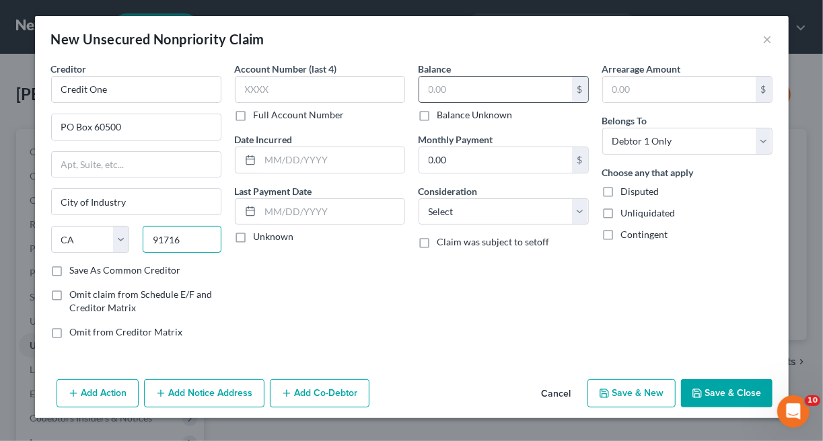
type input "91716"
click at [486, 79] on input "text" at bounding box center [495, 90] width 153 height 26
type input "City Of Industry"
type input "292"
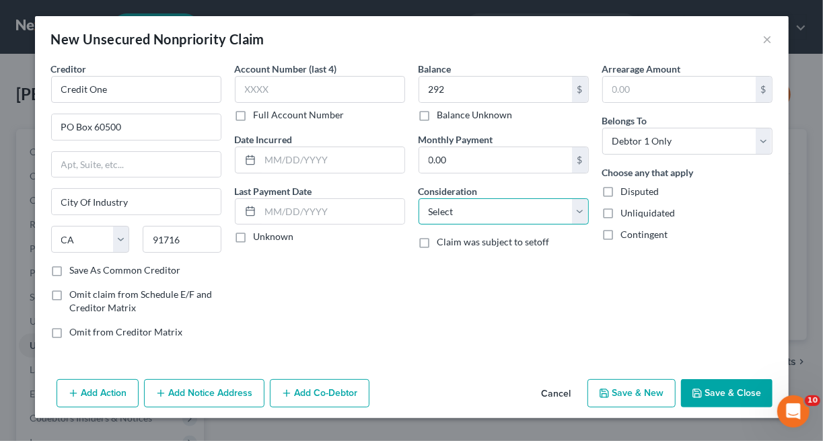
click at [581, 211] on select "Select Cable / Satellite Services Collection Agency Credit Card Debt Debt Couns…" at bounding box center [503, 211] width 170 height 27
select select "2"
click at [418, 198] on select "Select Cable / Satellite Services Collection Agency Credit Card Debt Debt Couns…" at bounding box center [503, 211] width 170 height 27
click at [627, 396] on button "Save & New" at bounding box center [631, 393] width 88 height 28
select select "0"
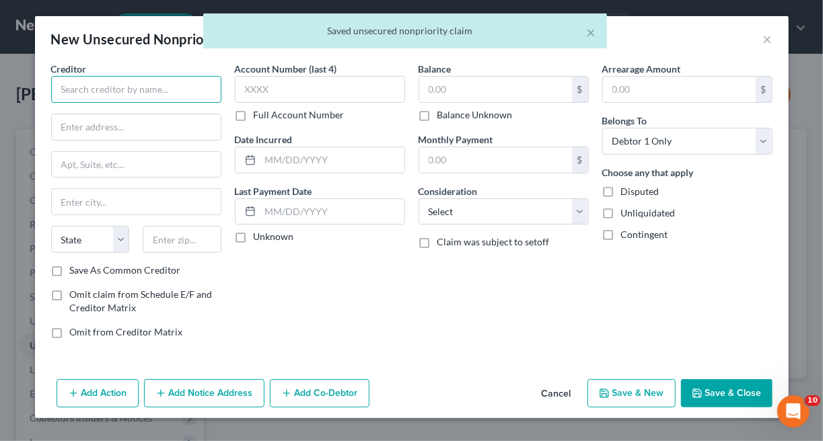
click at [135, 93] on input "text" at bounding box center [136, 89] width 170 height 27
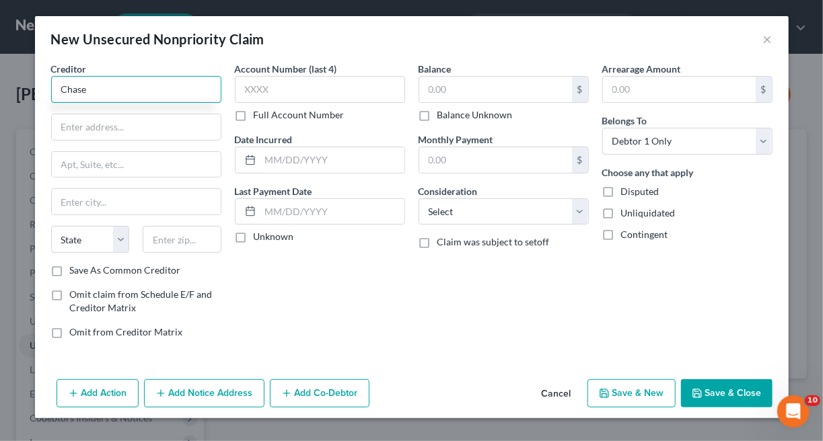
type input "Chase"
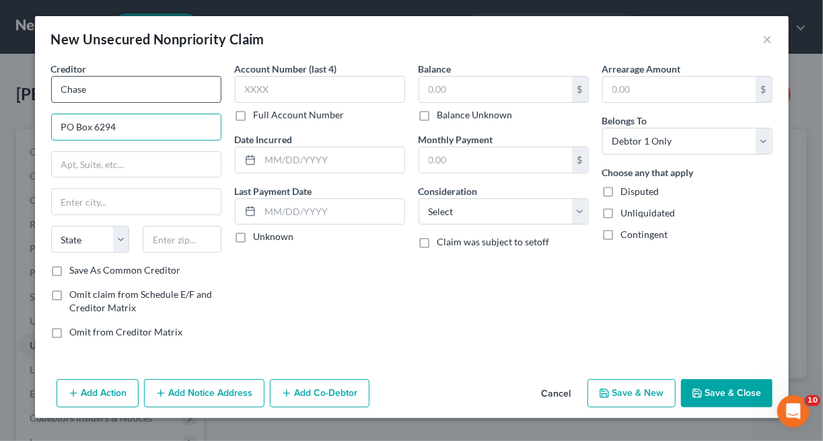
type input "PO Box 6294"
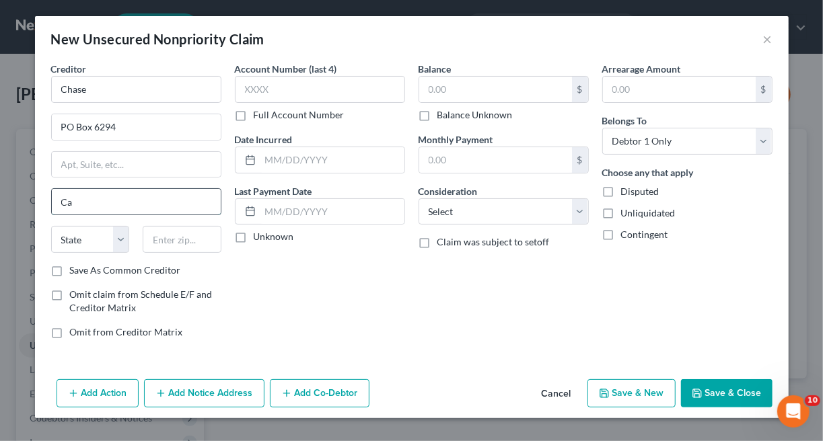
type input "[PERSON_NAME] Stream"
click at [93, 233] on select "State [US_STATE] AK AR AZ CA CO CT DE DC [GEOGRAPHIC_DATA] [GEOGRAPHIC_DATA] GU…" at bounding box center [90, 239] width 79 height 27
select select "14"
click at [93, 233] on select "State [US_STATE] AK AR AZ CA CO CT DE DC [GEOGRAPHIC_DATA] [GEOGRAPHIC_DATA] GU…" at bounding box center [90, 239] width 79 height 27
click at [180, 245] on input "text" at bounding box center [182, 239] width 79 height 27
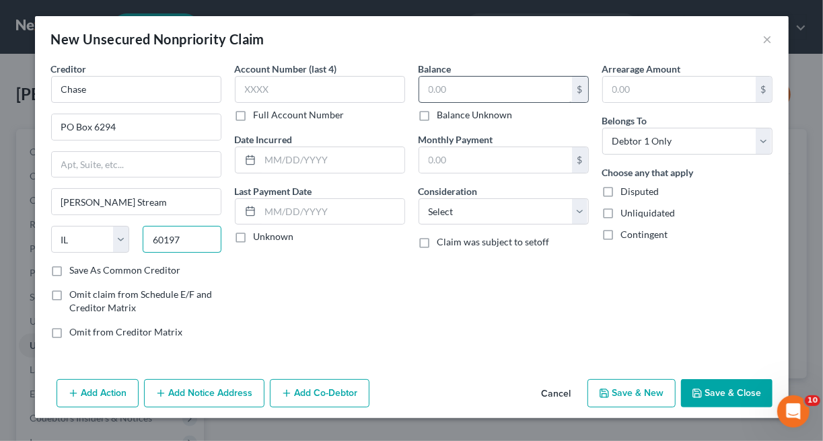
type input "60197"
click at [493, 86] on input "text" at bounding box center [495, 90] width 153 height 26
type input "8,568"
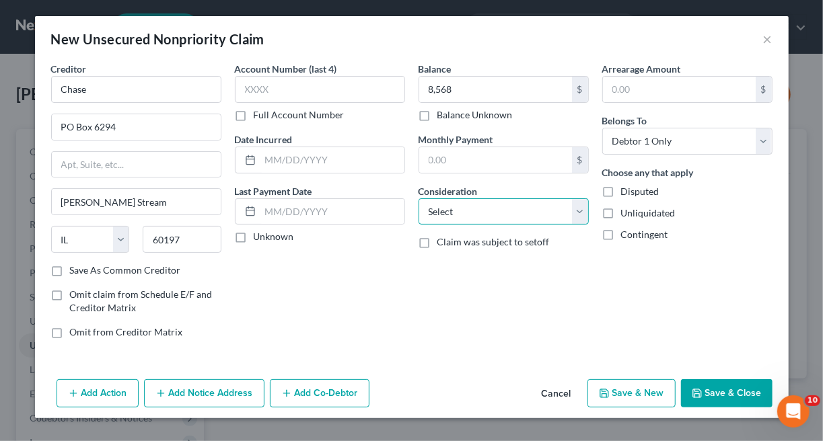
click at [578, 211] on select "Select Cable / Satellite Services Collection Agency Credit Card Debt Debt Couns…" at bounding box center [503, 211] width 170 height 27
select select "2"
click at [418, 198] on select "Select Cable / Satellite Services Collection Agency Credit Card Debt Debt Couns…" at bounding box center [503, 211] width 170 height 27
click at [630, 395] on button "Save & New" at bounding box center [631, 393] width 88 height 28
select select "0"
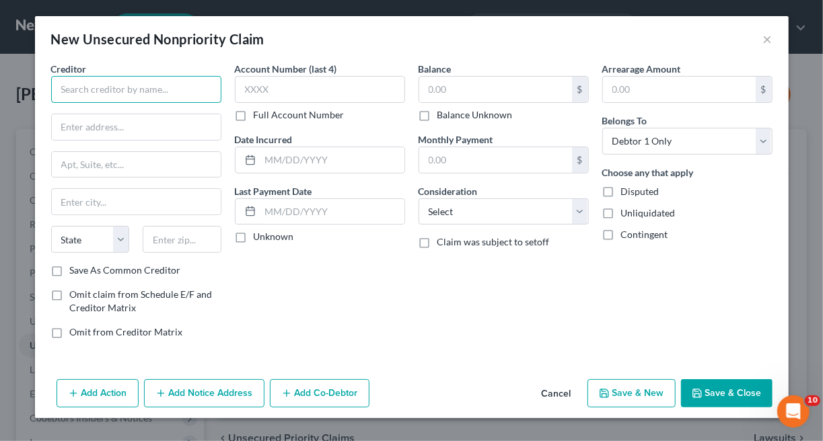
click at [132, 91] on input "text" at bounding box center [136, 89] width 170 height 27
type input "Citi Diamond"
type input "PO Box 900137"
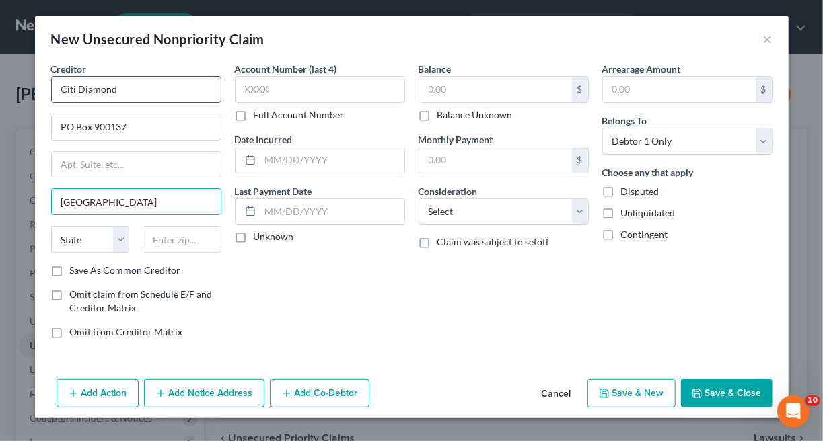
type input "[GEOGRAPHIC_DATA]"
select select "18"
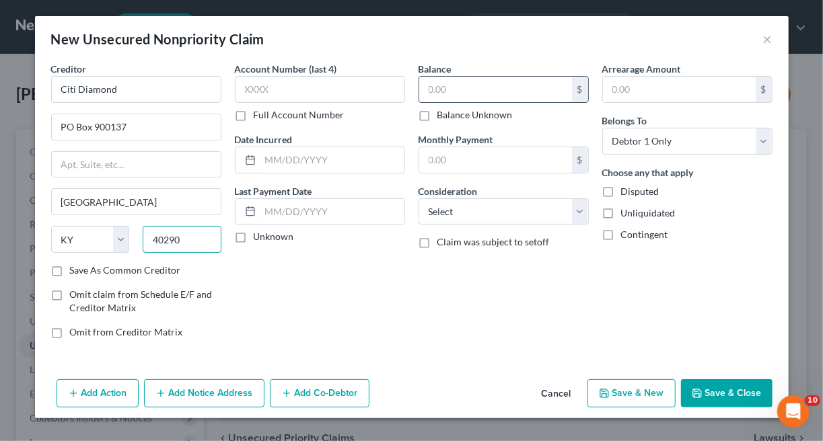
type input "40290"
click at [482, 83] on input "text" at bounding box center [495, 90] width 153 height 26
type input "7,480"
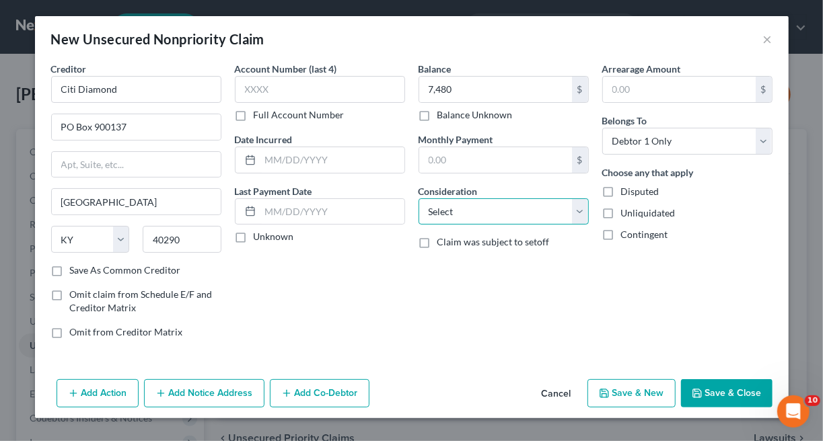
click at [578, 208] on select "Select Cable / Satellite Services Collection Agency Credit Card Debt Debt Couns…" at bounding box center [503, 211] width 170 height 27
select select "2"
click at [418, 198] on select "Select Cable / Satellite Services Collection Agency Credit Card Debt Debt Couns…" at bounding box center [503, 211] width 170 height 27
click at [630, 383] on button "Save & New" at bounding box center [631, 393] width 88 height 28
select select "0"
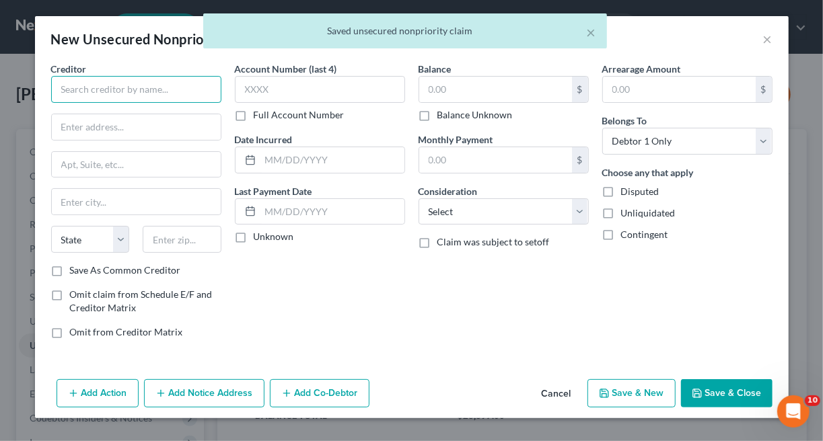
click at [154, 89] on input "text" at bounding box center [136, 89] width 170 height 27
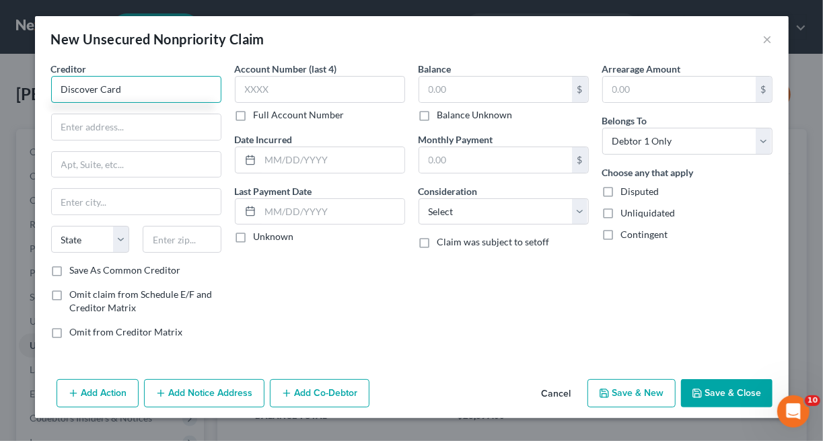
type input "Discover Card"
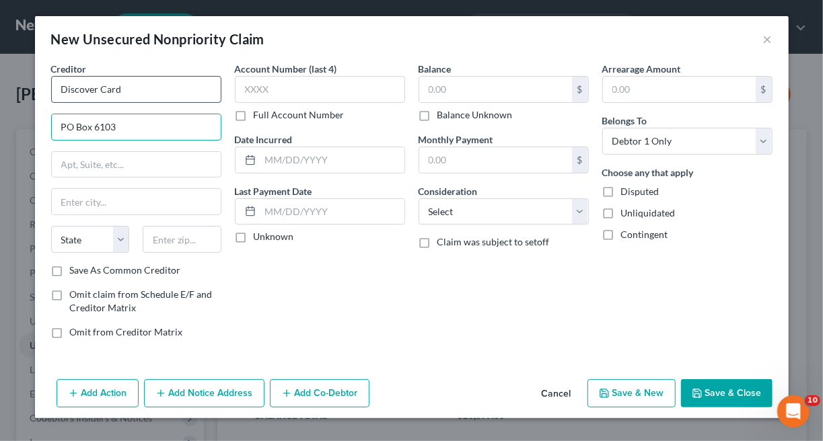
type input "PO Box 6103"
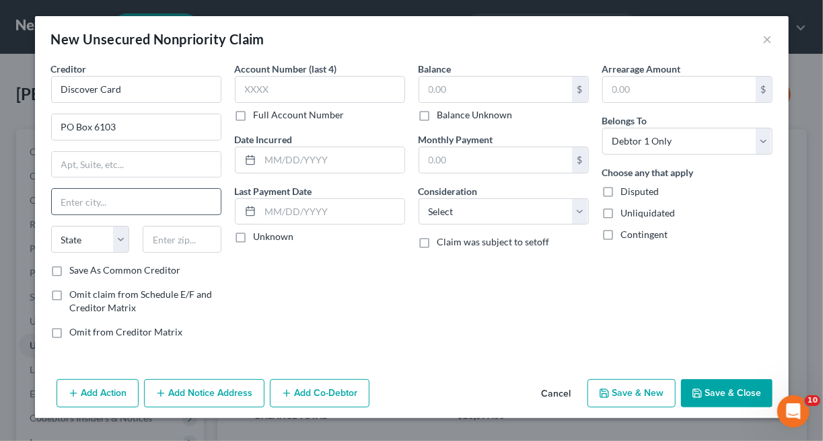
click at [152, 202] on input "text" at bounding box center [136, 202] width 169 height 26
type input "[PERSON_NAME] Stream"
click at [91, 236] on select "State [US_STATE] AK AR AZ CA CO CT DE DC [GEOGRAPHIC_DATA] [GEOGRAPHIC_DATA] GU…" at bounding box center [90, 239] width 79 height 27
select select "14"
click at [51, 226] on select "State [US_STATE] AK AR AZ CA CO CT DE DC [GEOGRAPHIC_DATA] [GEOGRAPHIC_DATA] GU…" at bounding box center [90, 239] width 79 height 27
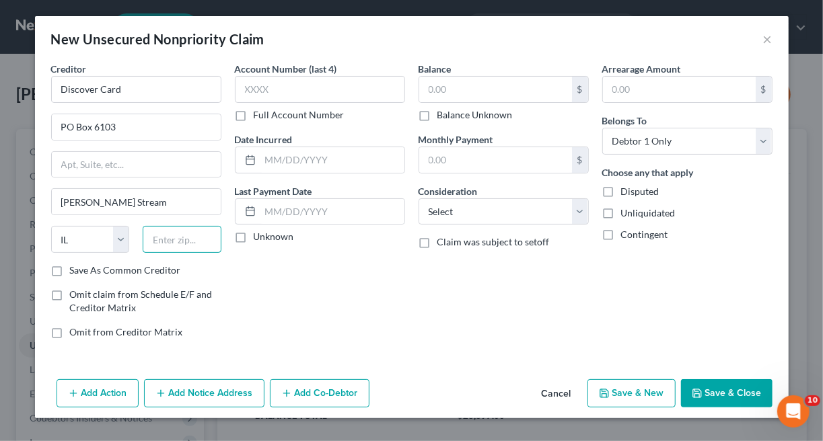
click at [170, 242] on input "text" at bounding box center [182, 239] width 79 height 27
click at [284, 320] on div "Account Number (last 4) Full Account Number Date Incurred Last Payment Date Unk…" at bounding box center [320, 206] width 184 height 288
click at [195, 241] on input "69197" at bounding box center [182, 239] width 79 height 27
type input "60197"
click at [226, 319] on div "Creditor * Discover Card PO Box 6103 [PERSON_NAME] Stream State [US_STATE] AK A…" at bounding box center [136, 206] width 184 height 288
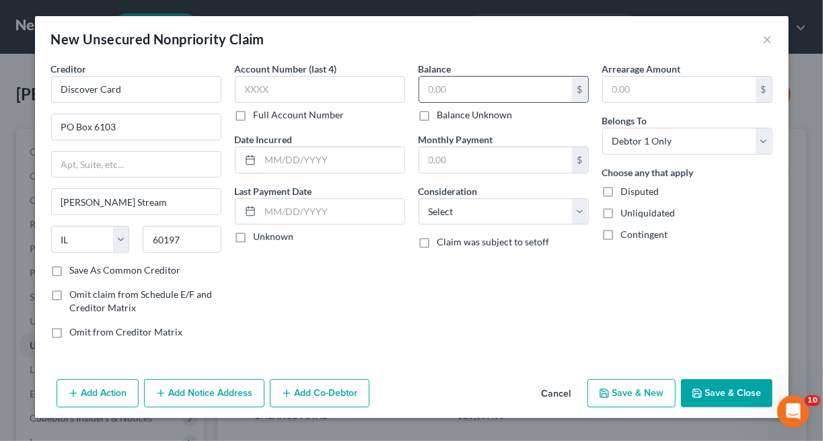
click at [469, 83] on input "text" at bounding box center [495, 90] width 153 height 26
type input "13,533"
click at [580, 210] on select "Select Cable / Satellite Services Collection Agency Credit Card Debt Debt Couns…" at bounding box center [503, 211] width 170 height 27
select select "2"
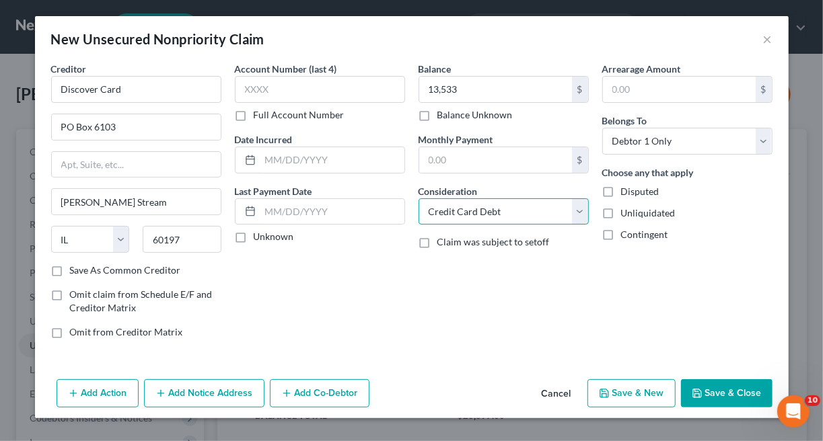
click at [418, 198] on select "Select Cable / Satellite Services Collection Agency Credit Card Debt Debt Couns…" at bounding box center [503, 211] width 170 height 27
click at [632, 393] on button "Save & New" at bounding box center [631, 393] width 88 height 28
select select "0"
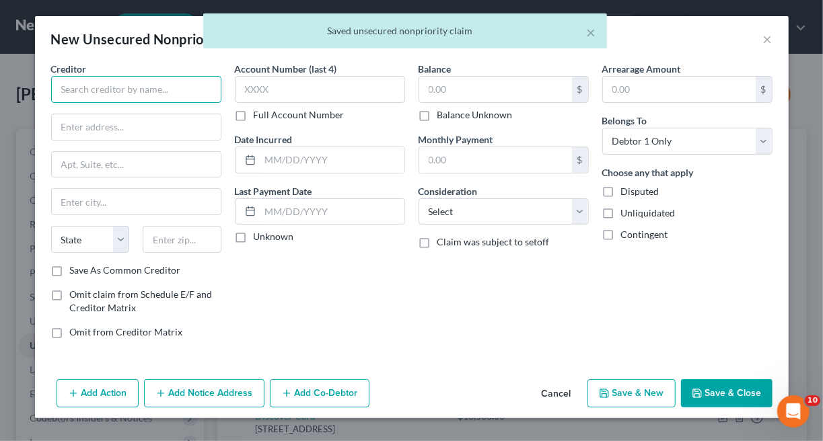
click at [128, 90] on input "text" at bounding box center [136, 89] width 170 height 27
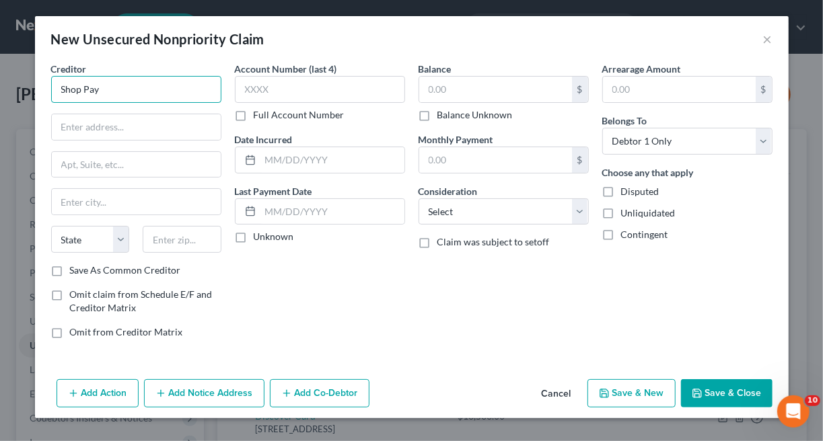
click at [128, 90] on input "Shop Pay" at bounding box center [136, 89] width 170 height 27
type input "S"
type input "Painless Dental Care"
type input "[STREET_ADDRESS]"
type input "Suite 9"
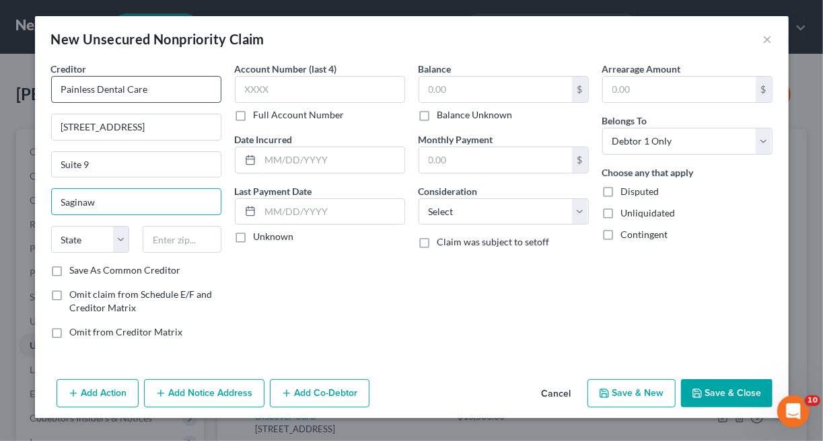
type input "Saginaw"
select select "23"
click at [134, 198] on input "Saginaw" at bounding box center [136, 202] width 169 height 26
type input "S"
type input "Grand Blanc"
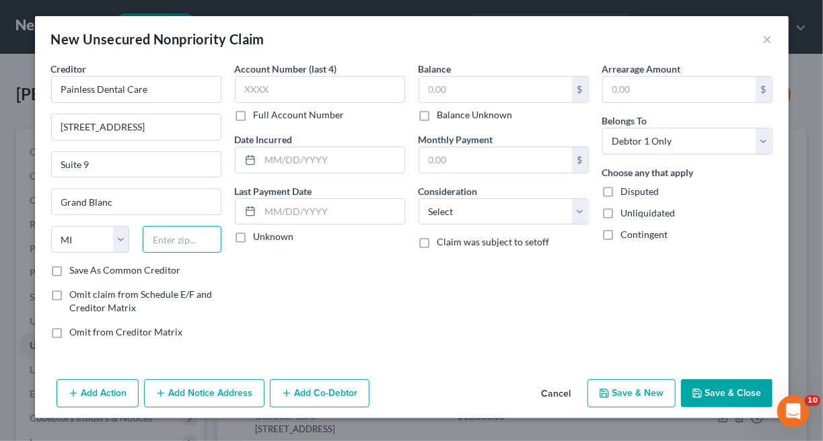
click at [176, 233] on input "text" at bounding box center [182, 239] width 79 height 27
type input "48439"
click at [490, 89] on input "text" at bounding box center [495, 90] width 153 height 26
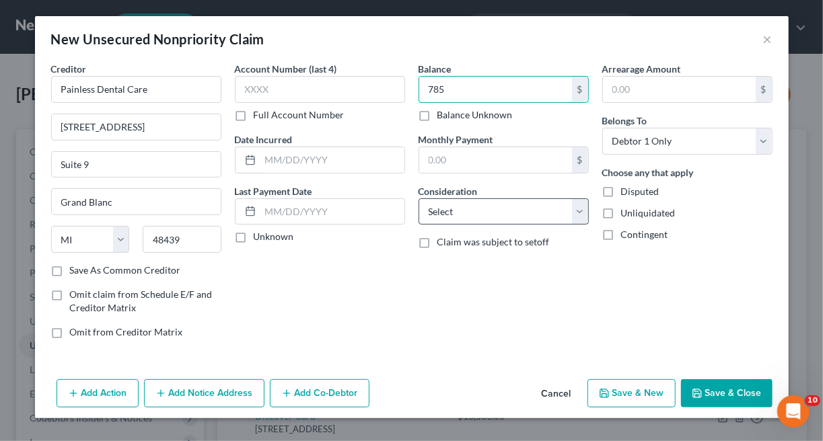
type input "785"
click at [578, 206] on select "Select Cable / Satellite Services Collection Agency Credit Card Debt Debt Couns…" at bounding box center [503, 211] width 170 height 27
select select "9"
click at [418, 198] on select "Select Cable / Satellite Services Collection Agency Credit Card Debt Debt Couns…" at bounding box center [503, 211] width 170 height 27
click at [627, 385] on button "Save & New" at bounding box center [631, 393] width 88 height 28
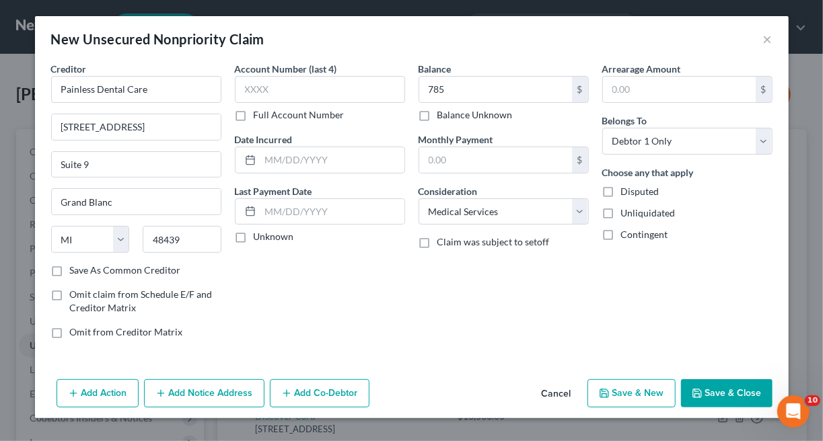
select select "0"
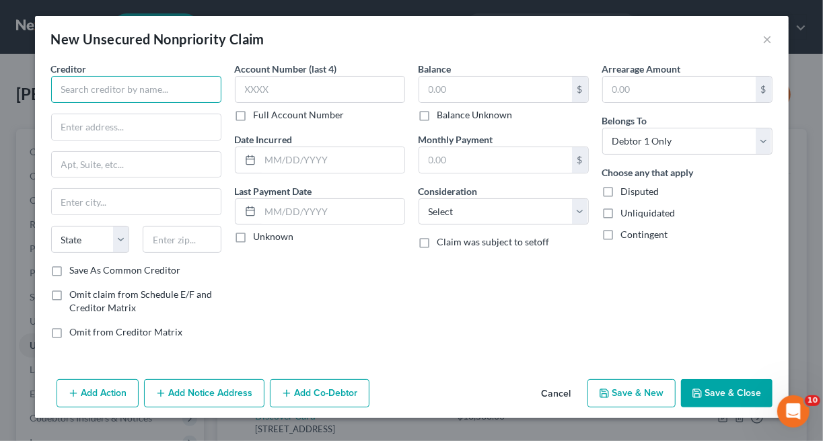
click at [148, 93] on input "text" at bounding box center [136, 89] width 170 height 27
type input "Citi Card"
type input "PO Box 301030"
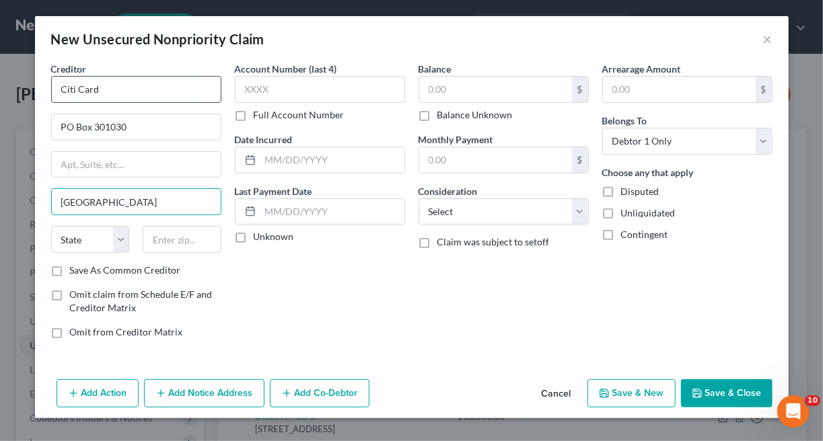
type input "[GEOGRAPHIC_DATA]"
click at [126, 235] on select "State [US_STATE] AK AR AZ CA CO CT DE DC [GEOGRAPHIC_DATA] [GEOGRAPHIC_DATA] GU…" at bounding box center [90, 239] width 79 height 27
select select "4"
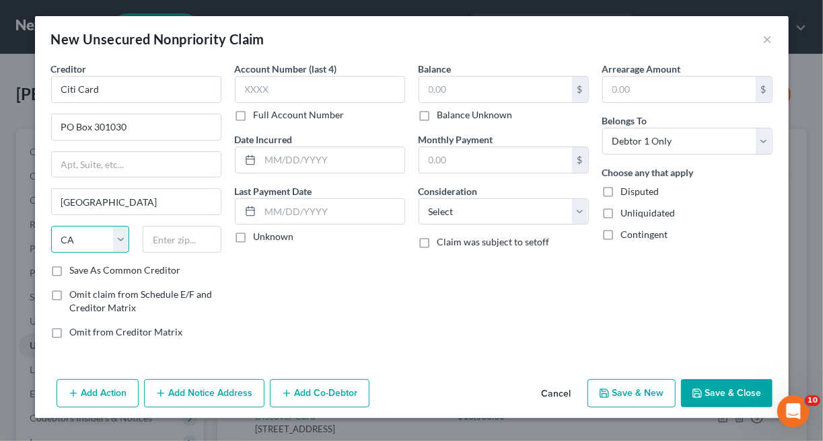
click at [51, 226] on select "State [US_STATE] AK AR AZ CA CO CT DE DC [GEOGRAPHIC_DATA] [GEOGRAPHIC_DATA] GU…" at bounding box center [90, 239] width 79 height 27
click at [169, 237] on input "text" at bounding box center [182, 239] width 79 height 27
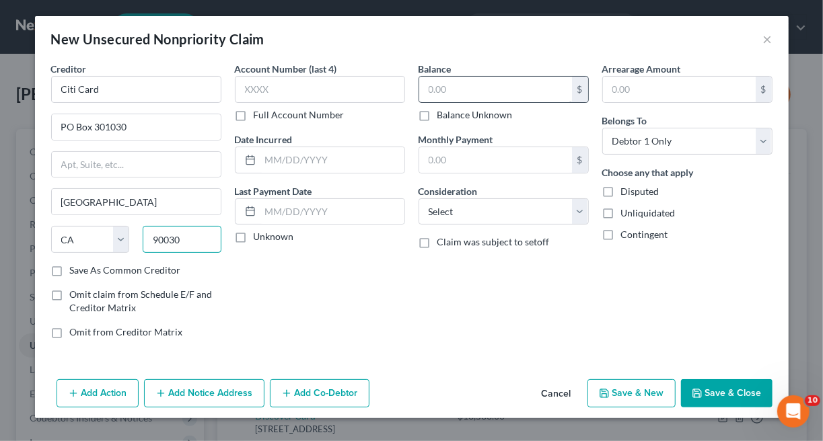
type input "90030"
click at [467, 91] on input "text" at bounding box center [495, 90] width 153 height 26
type input "19,450"
click at [575, 210] on select "Select Cable / Satellite Services Collection Agency Credit Card Debt Debt Couns…" at bounding box center [503, 211] width 170 height 27
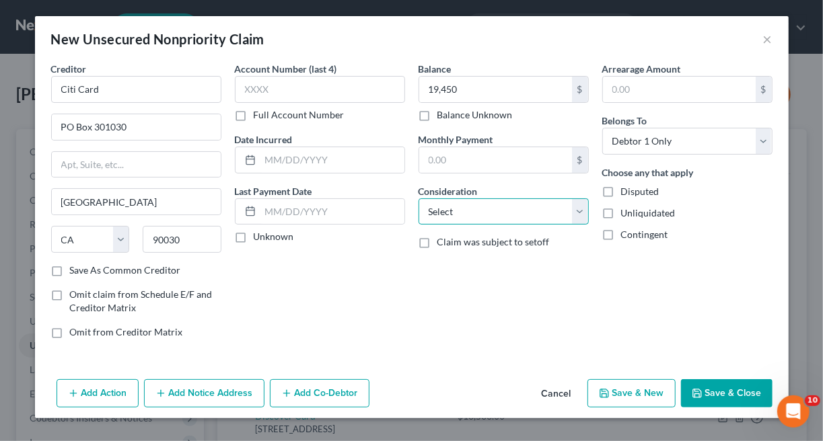
select select "2"
click at [418, 198] on select "Select Cable / Satellite Services Collection Agency Credit Card Debt Debt Couns…" at bounding box center [503, 211] width 170 height 27
click at [621, 391] on button "Save & New" at bounding box center [631, 393] width 88 height 28
select select "0"
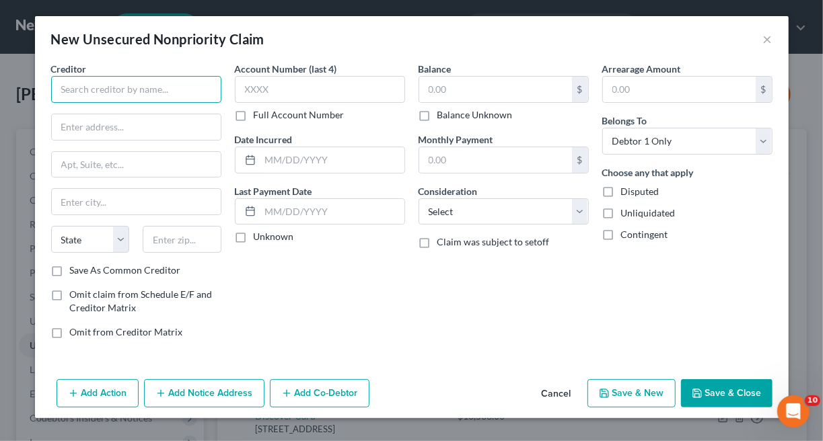
click at [111, 86] on input "text" at bounding box center [136, 89] width 170 height 27
type input "Discover Bank"
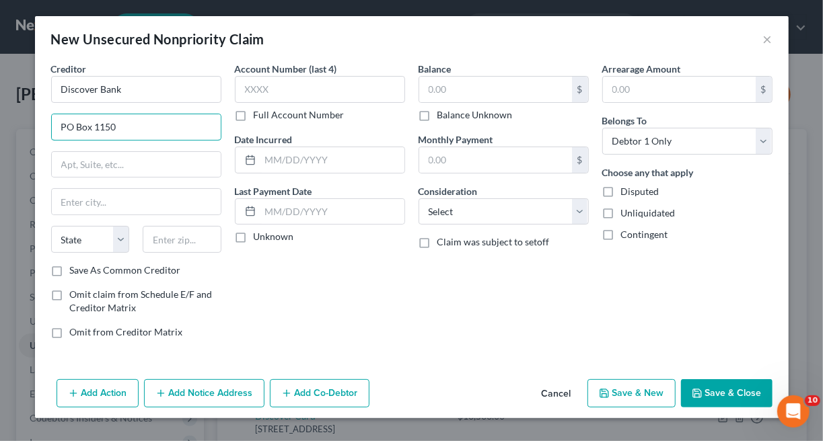
type input "PO Box 1150"
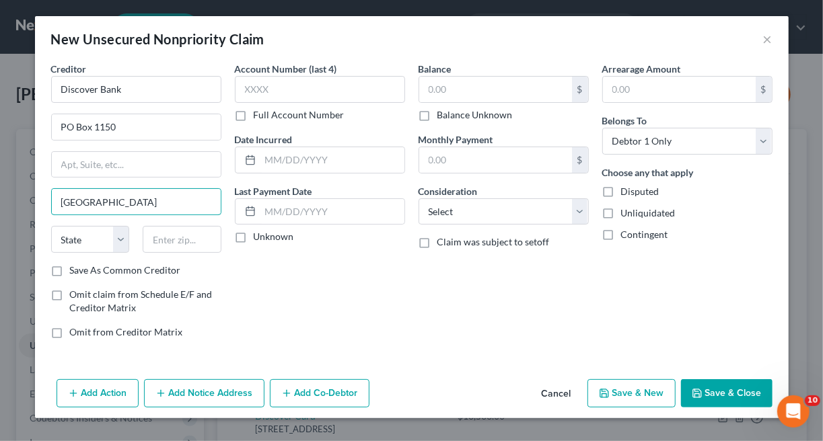
type input "[GEOGRAPHIC_DATA]"
select select "23"
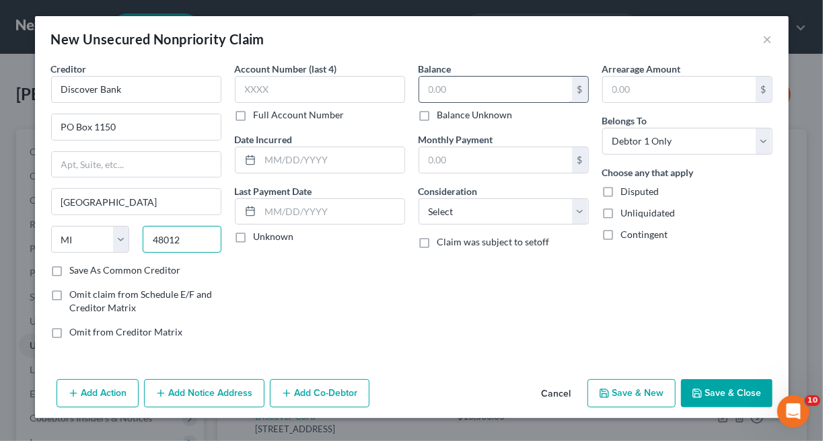
type input "48012"
click at [462, 89] on input "text" at bounding box center [495, 90] width 153 height 26
type input "13,085"
click at [579, 215] on select "Select Cable / Satellite Services Collection Agency Credit Card Debt Debt Couns…" at bounding box center [503, 211] width 170 height 27
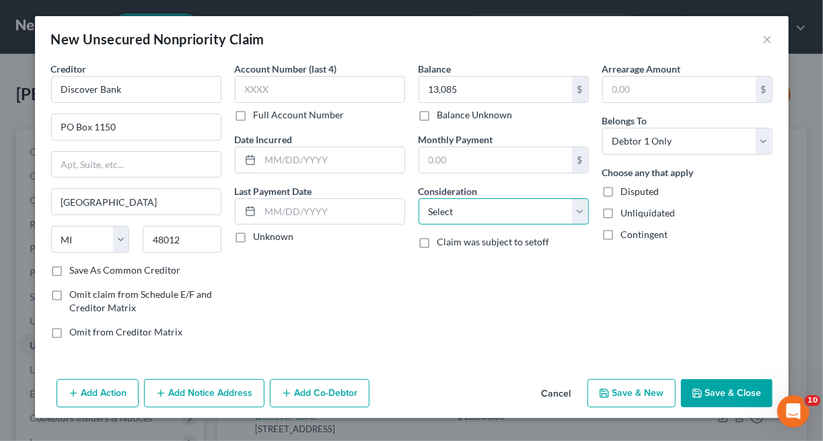
select select "2"
click at [418, 198] on select "Select Cable / Satellite Services Collection Agency Credit Card Debt Debt Couns…" at bounding box center [503, 211] width 170 height 27
click at [722, 387] on button "Save & Close" at bounding box center [726, 393] width 91 height 28
type input "13,085.00"
type input "0.00"
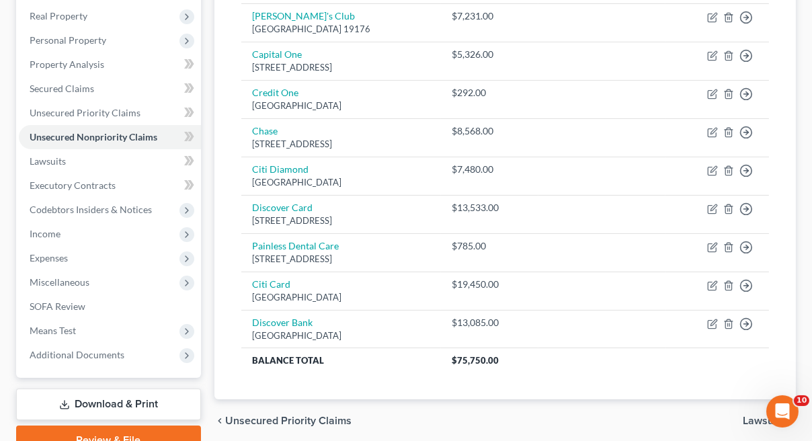
scroll to position [272, 0]
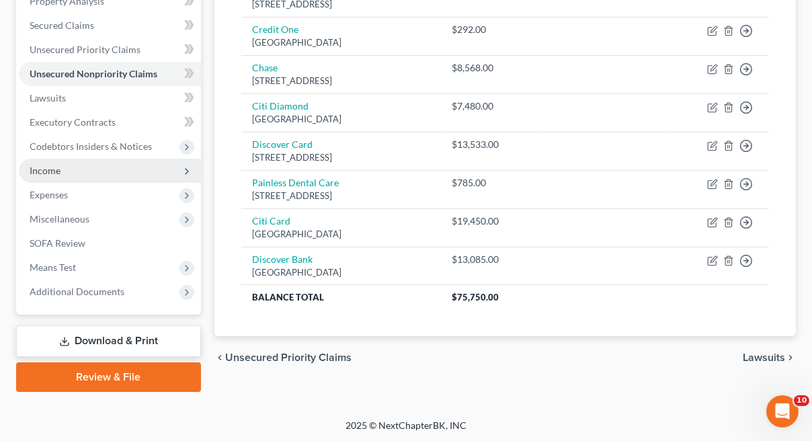
click at [56, 174] on span "Income" at bounding box center [45, 170] width 31 height 11
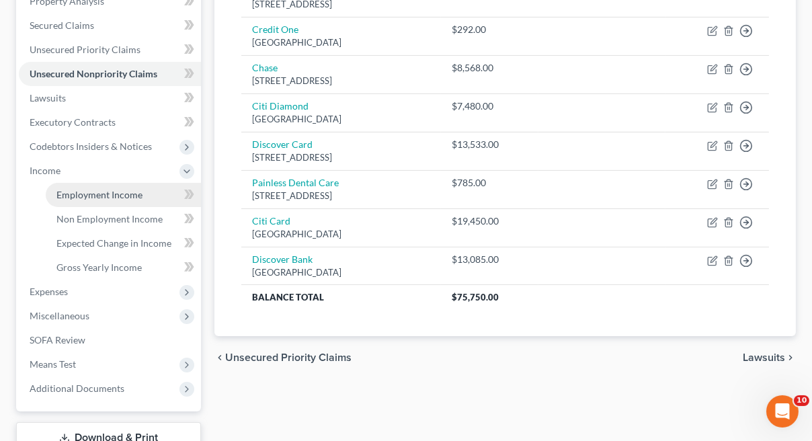
click at [76, 190] on span "Employment Income" at bounding box center [99, 194] width 86 height 11
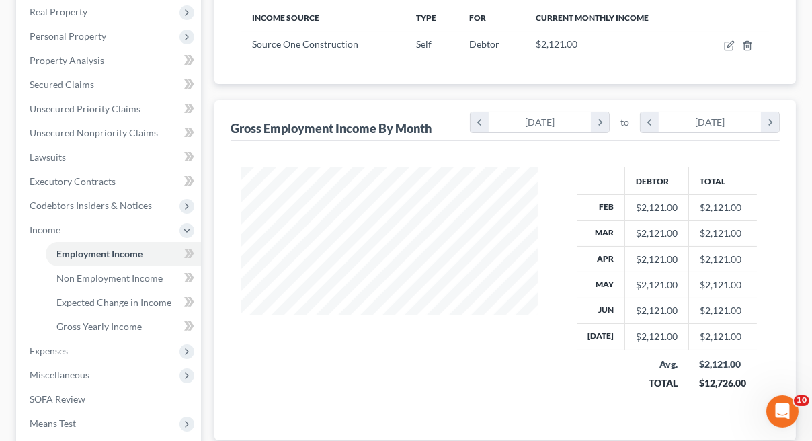
scroll to position [218, 0]
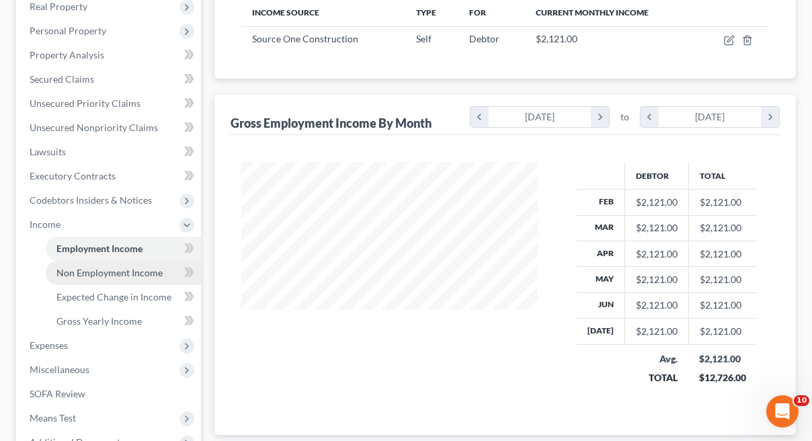
click at [132, 273] on span "Non Employment Income" at bounding box center [109, 272] width 106 height 11
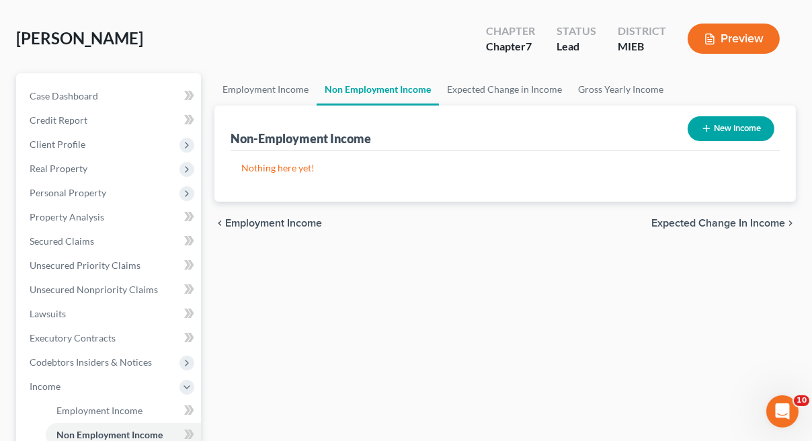
scroll to position [368, 0]
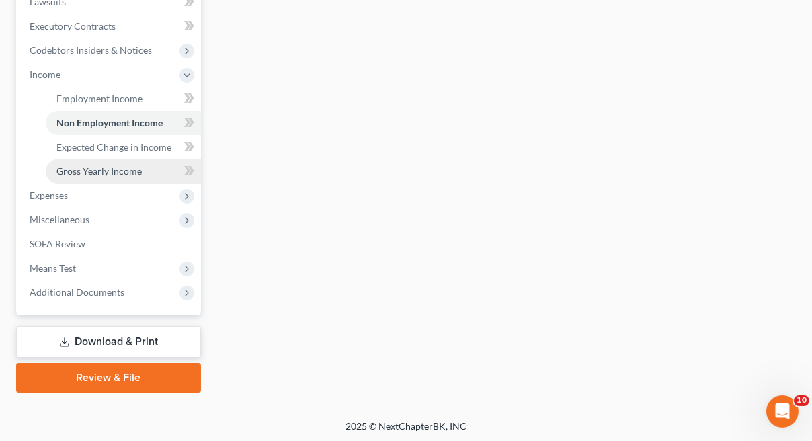
click at [132, 171] on span "Gross Yearly Income" at bounding box center [98, 170] width 85 height 11
